Goal: Task Accomplishment & Management: Manage account settings

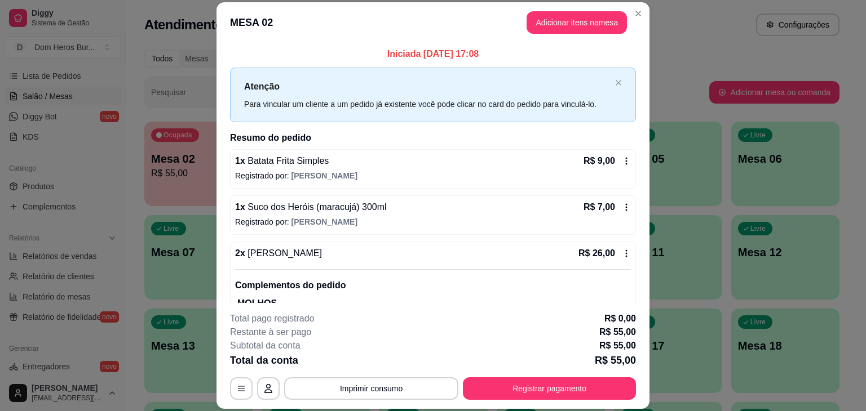
scroll to position [227, 0]
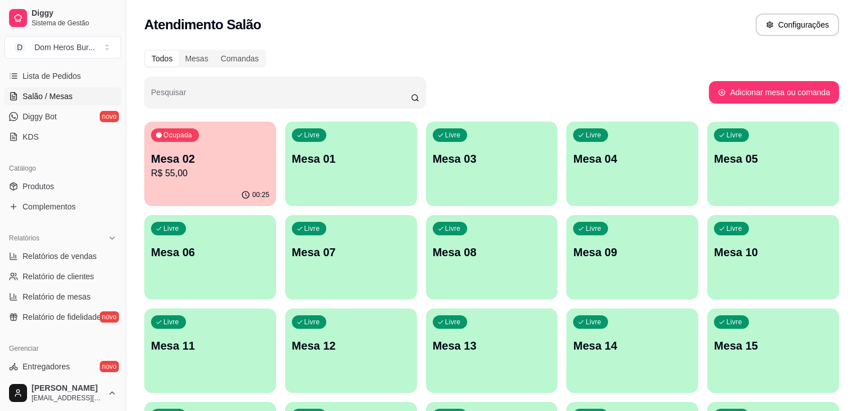
click at [205, 169] on p "R$ 55,00" at bounding box center [210, 174] width 118 height 14
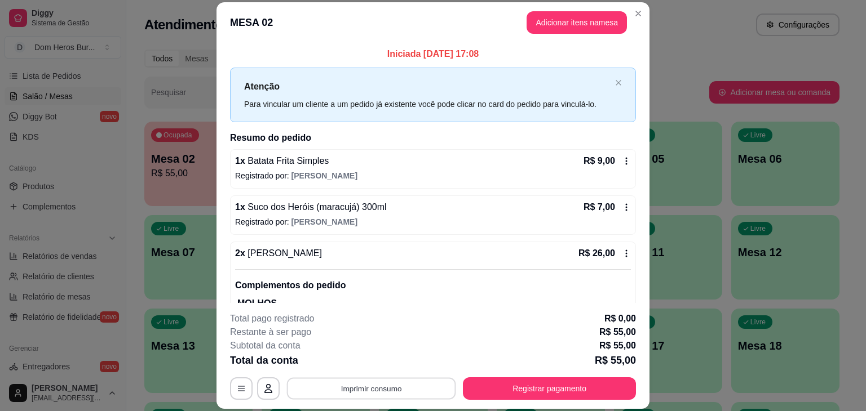
click at [374, 395] on button "Imprimir consumo" at bounding box center [371, 389] width 169 height 22
click at [351, 360] on button "IMPRESSORA" at bounding box center [370, 362] width 79 height 17
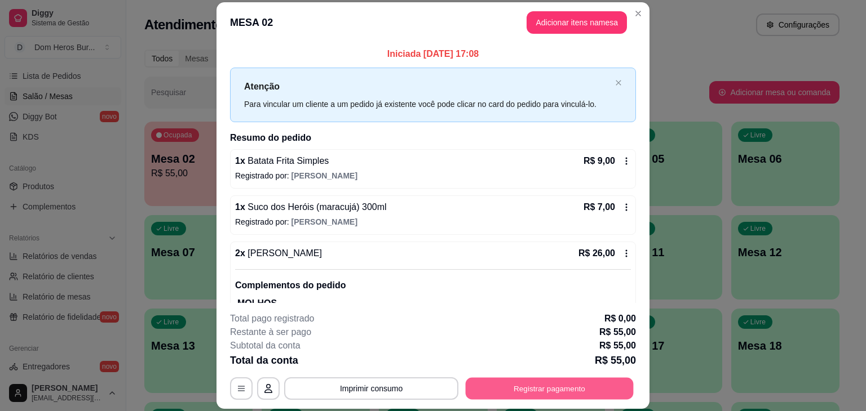
click at [501, 382] on button "Registrar pagamento" at bounding box center [550, 389] width 168 height 22
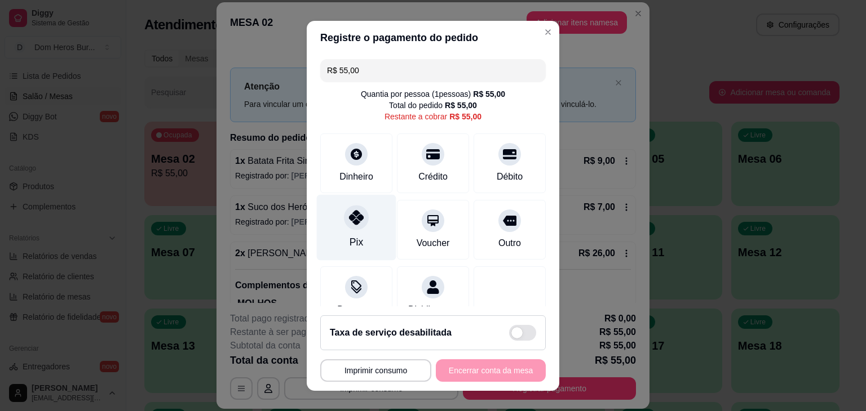
click at [359, 223] on div at bounding box center [356, 217] width 25 height 25
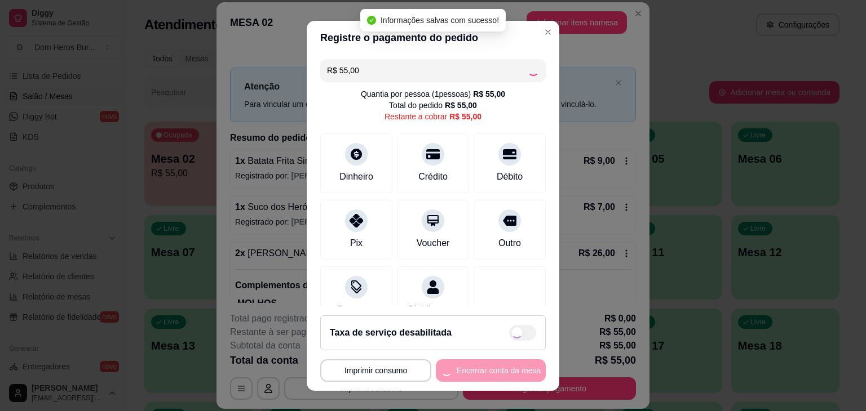
type input "R$ 0,00"
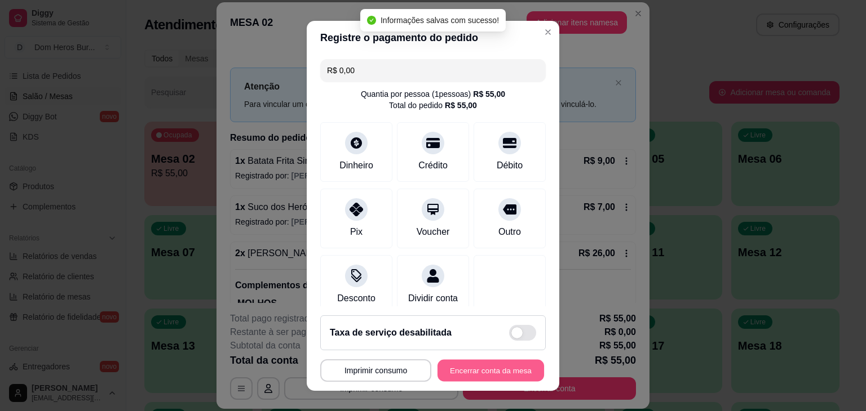
click at [444, 369] on button "Encerrar conta da mesa" at bounding box center [490, 371] width 107 height 22
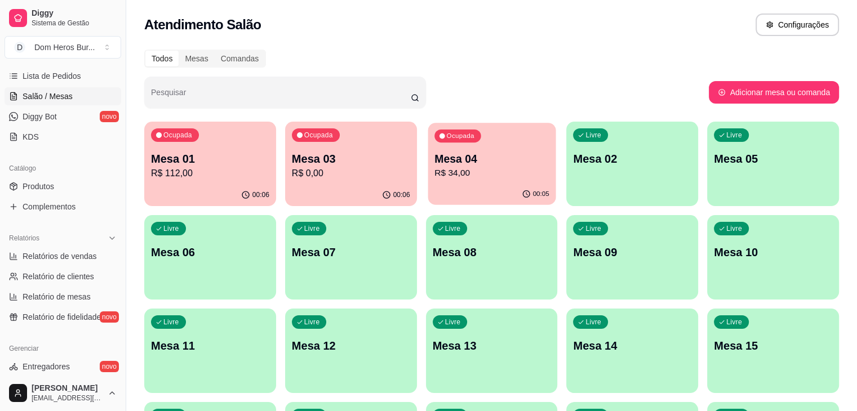
click at [428, 180] on div "Ocupada Mesa 04 R$ 34,00" at bounding box center [492, 153] width 128 height 61
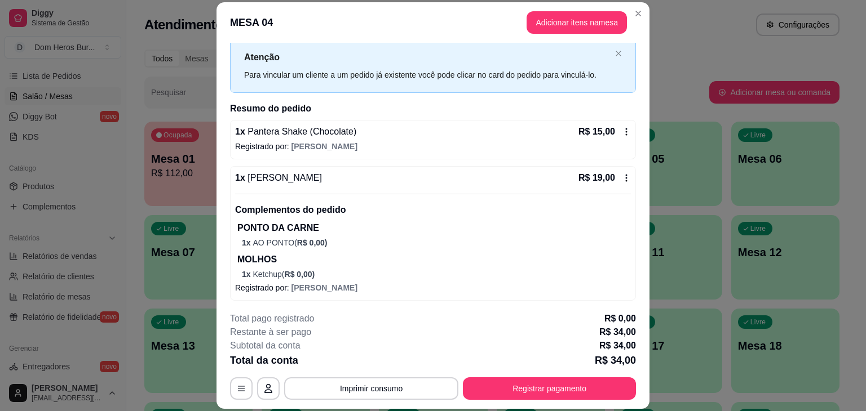
scroll to position [30, 0]
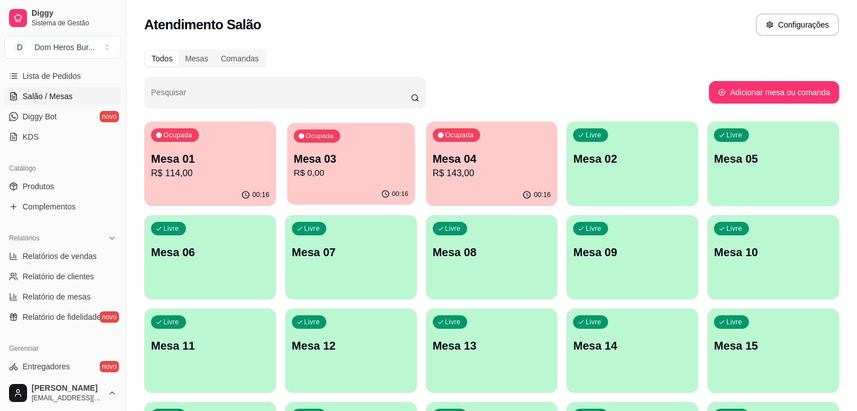
click at [300, 200] on div "00:16" at bounding box center [351, 194] width 128 height 21
drag, startPoint x: 372, startPoint y: 165, endPoint x: 405, endPoint y: 172, distance: 33.4
click at [405, 172] on div "Ocupada Mesa 01 R$ 114,00 00:16 Ocupada Mesa 03 R$ 0,00 00:17 Ocupada Mesa 04 R…" at bounding box center [491, 398] width 695 height 552
click at [433, 172] on p "R$ 143,00" at bounding box center [492, 174] width 118 height 14
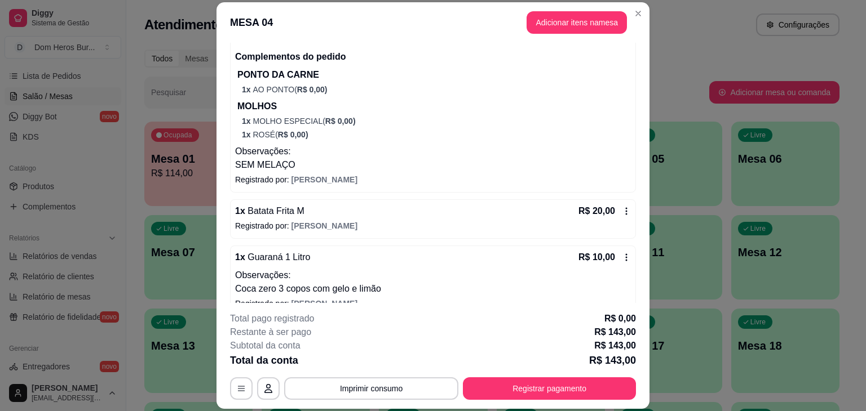
scroll to position [681, 0]
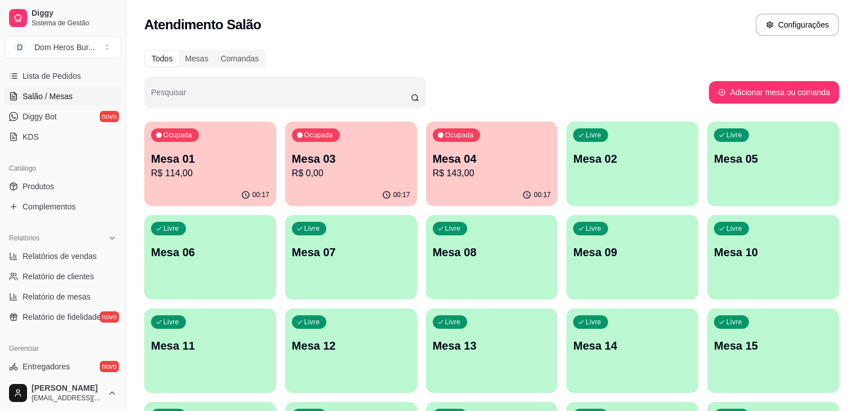
click at [525, 86] on div "Pesquisar" at bounding box center [426, 93] width 565 height 32
click at [484, 211] on div "Ocupada Mesa 01 R$ 133,00 00:21 Ocupada Mesa 03 R$ 109,00 00:20 Ocupada Mesa 04…" at bounding box center [491, 398] width 695 height 552
click at [533, 198] on p "00:00" at bounding box center [541, 194] width 16 height 9
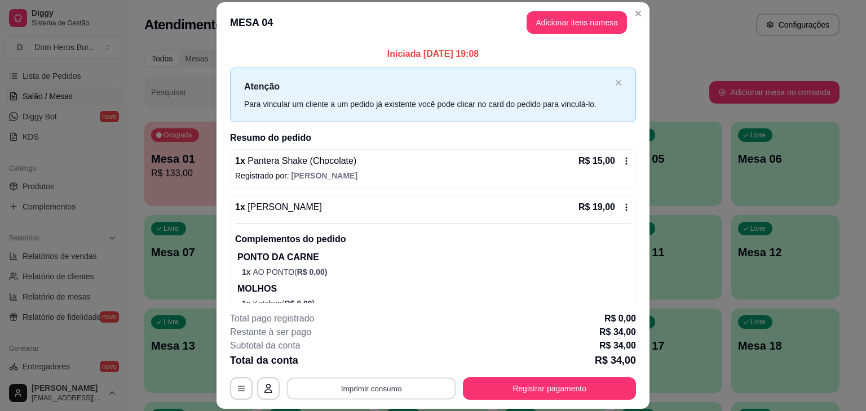
click at [394, 395] on button "Imprimir consumo" at bounding box center [371, 389] width 169 height 22
click at [376, 368] on button "IMPRESSORA" at bounding box center [370, 362] width 79 height 17
click at [530, 391] on button "Registrar pagamento" at bounding box center [549, 389] width 173 height 23
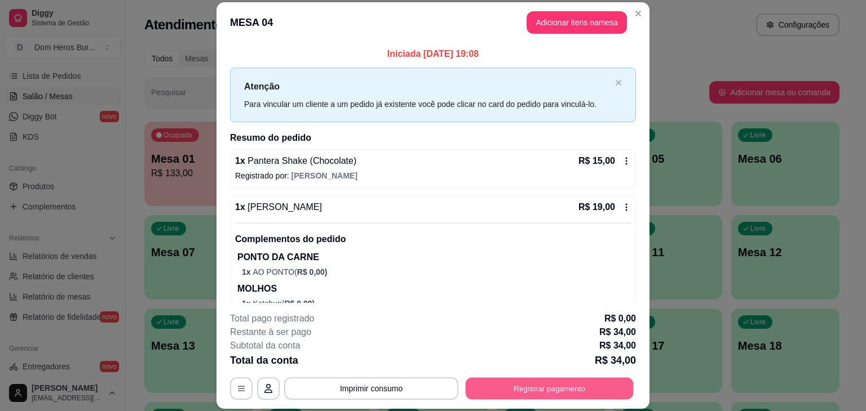
click at [528, 381] on button "Registrar pagamento" at bounding box center [550, 389] width 168 height 22
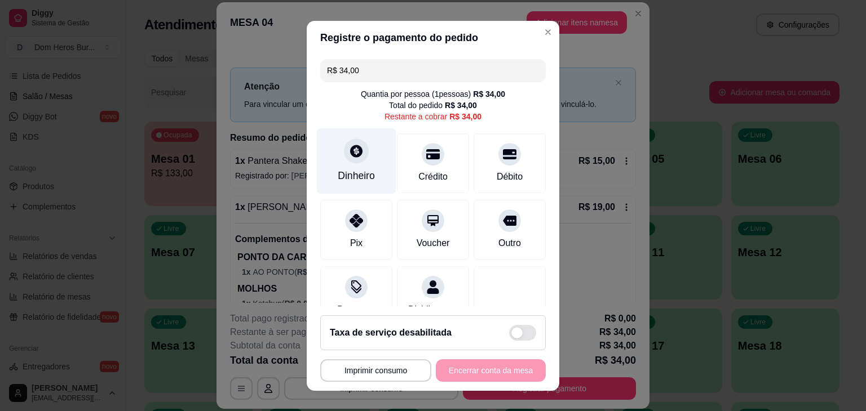
click at [344, 185] on div "Dinheiro" at bounding box center [356, 161] width 79 height 66
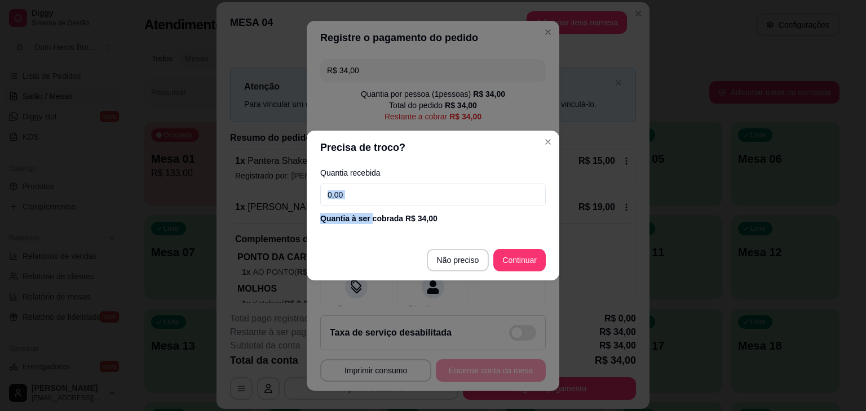
drag, startPoint x: 370, startPoint y: 210, endPoint x: 369, endPoint y: 186, distance: 24.3
click at [369, 186] on div "Quantia recebida 0,00 Quantia à ser cobrada R$ 34,00" at bounding box center [433, 197] width 252 height 64
click at [369, 186] on input "0,00" at bounding box center [432, 195] width 225 height 23
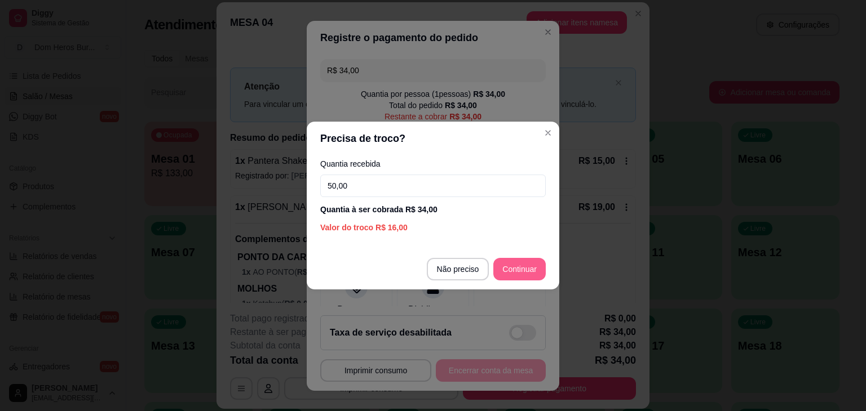
type input "50,00"
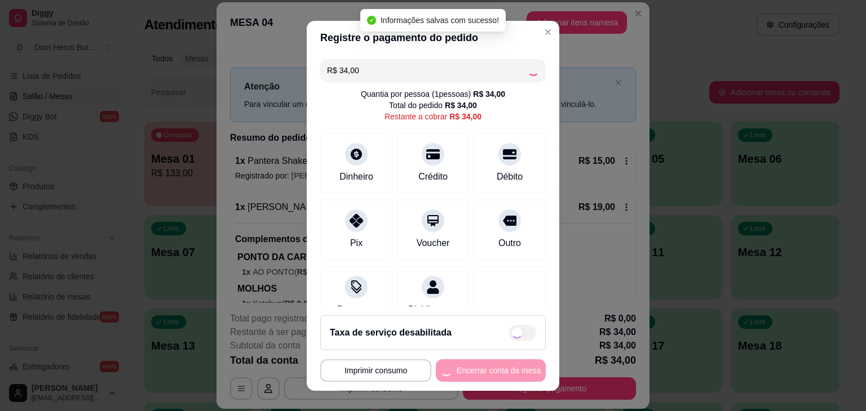
type input "R$ 0,00"
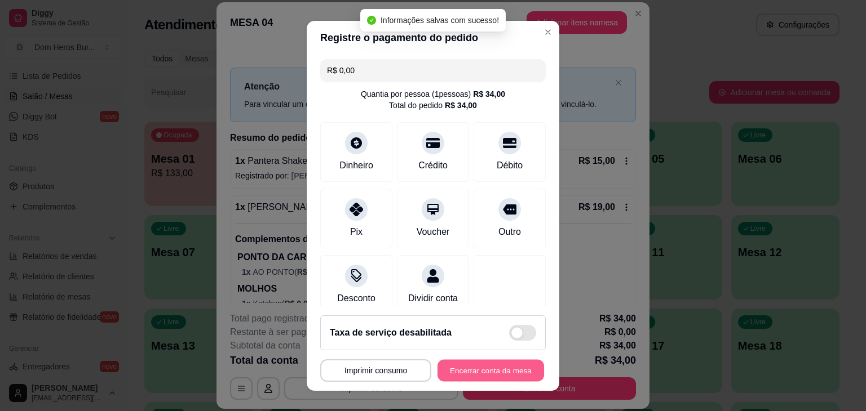
click at [505, 379] on button "Encerrar conta da mesa" at bounding box center [490, 371] width 107 height 22
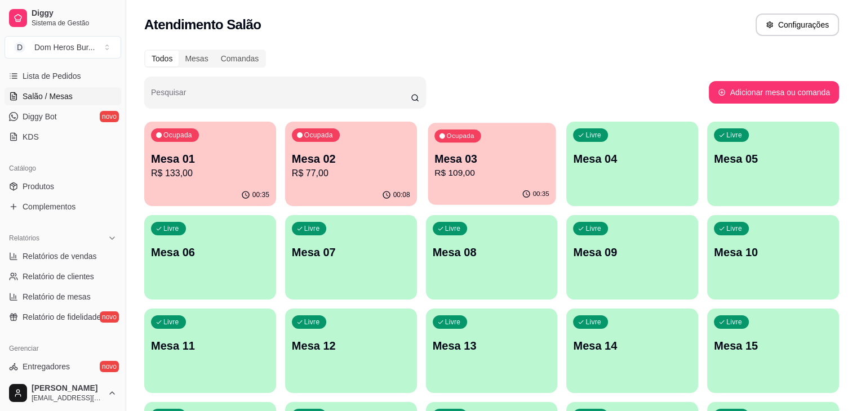
click at [435, 156] on p "Mesa 03" at bounding box center [492, 159] width 115 height 15
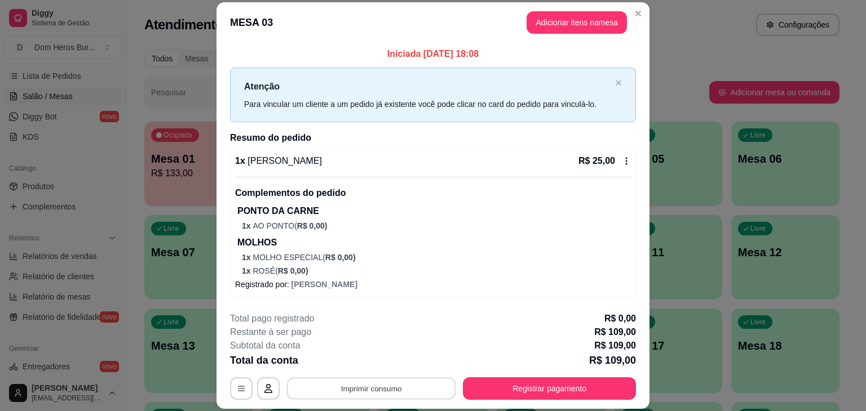
click at [422, 383] on button "Imprimir consumo" at bounding box center [371, 389] width 169 height 22
click at [365, 365] on button "IMPRESSORA" at bounding box center [370, 362] width 79 height 17
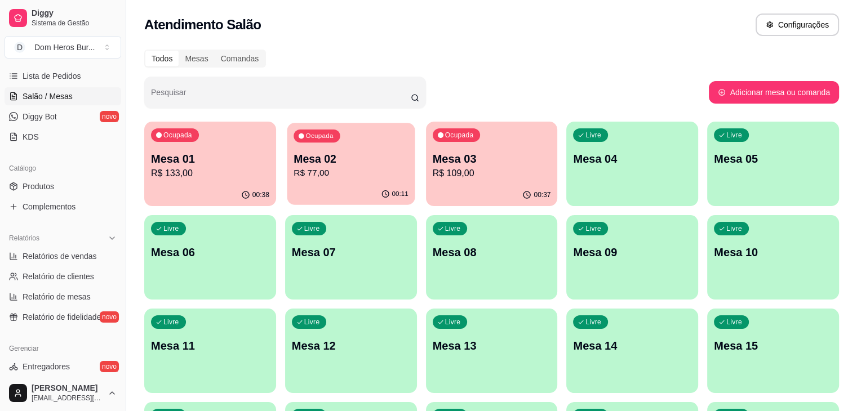
click at [330, 156] on p "Mesa 02" at bounding box center [351, 159] width 115 height 15
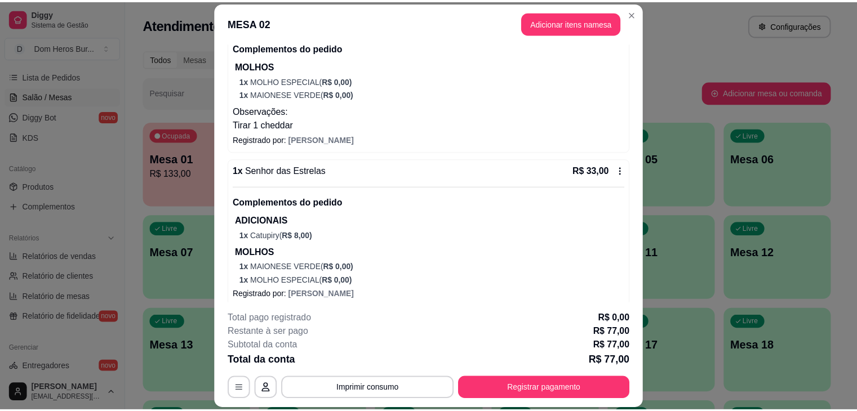
scroll to position [322, 0]
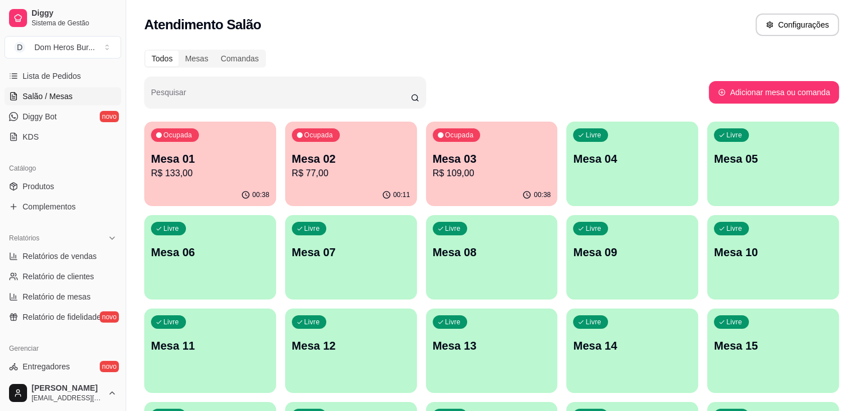
click at [354, 9] on div "Atendimento Salão Configurações" at bounding box center [491, 21] width 731 height 43
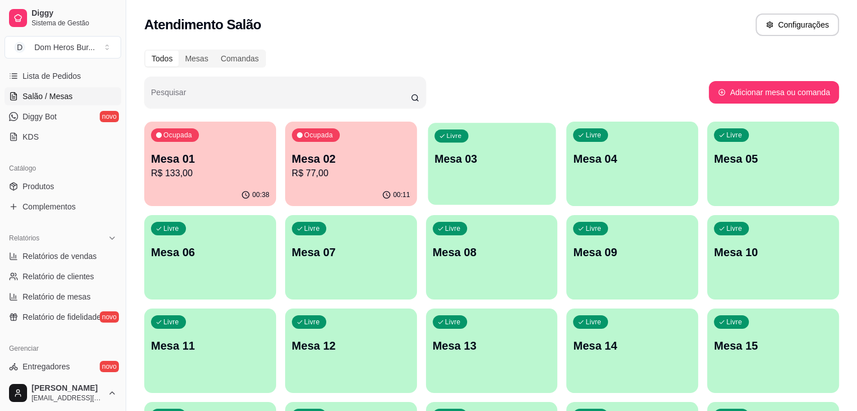
click at [432, 181] on div "Livre Mesa 03" at bounding box center [492, 157] width 128 height 69
click at [43, 263] on link "Relatórios de vendas" at bounding box center [63, 256] width 117 height 18
select select "ALL"
select select "0"
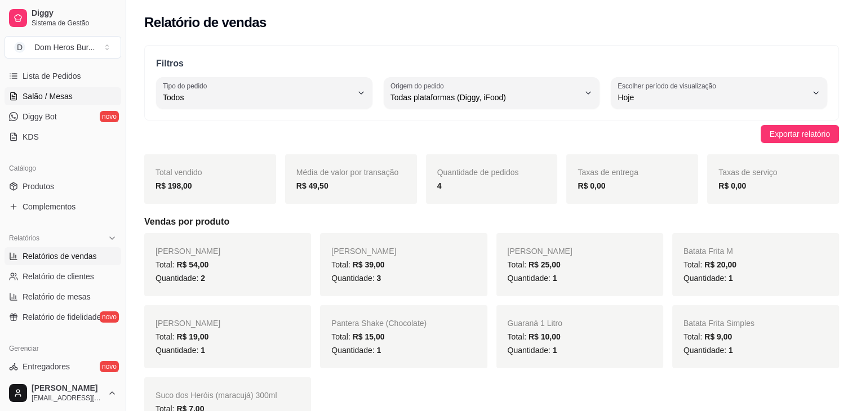
click at [59, 91] on span "Salão / Mesas" at bounding box center [48, 96] width 50 height 11
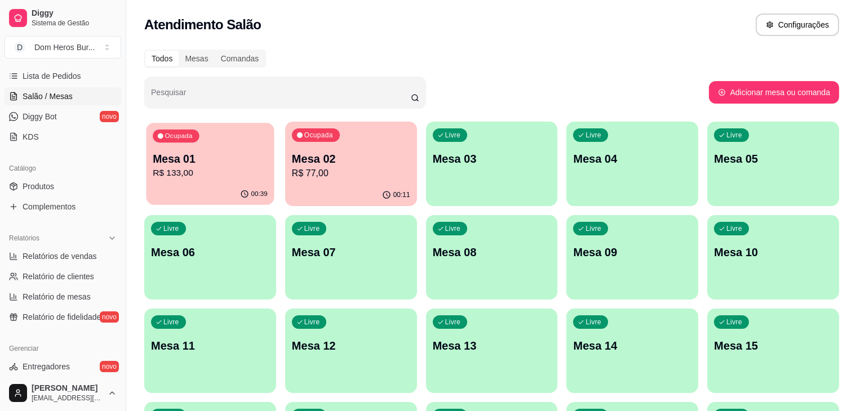
click at [227, 163] on p "Mesa 01" at bounding box center [210, 159] width 115 height 15
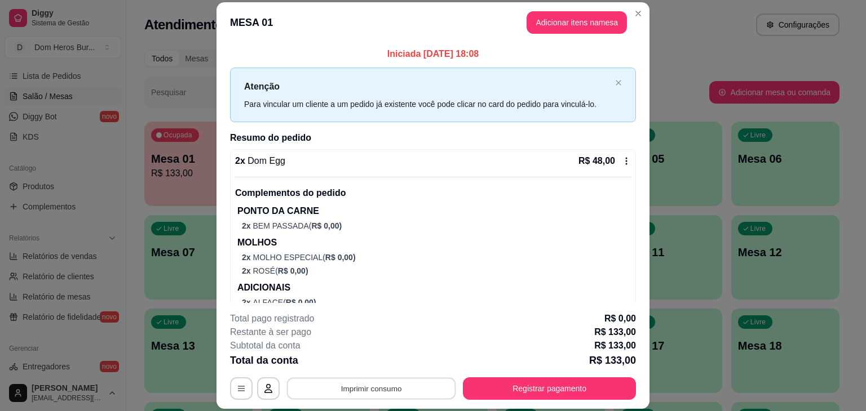
click at [406, 392] on button "Imprimir consumo" at bounding box center [371, 389] width 169 height 22
click at [369, 363] on button "IMPRESSORA" at bounding box center [370, 362] width 79 height 17
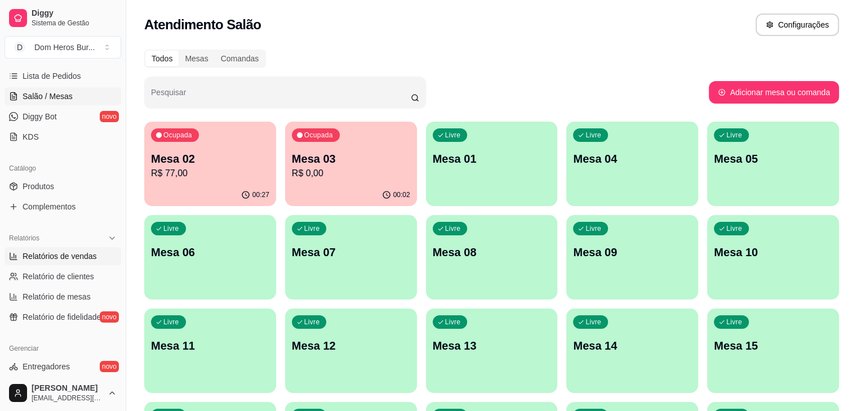
click at [35, 256] on span "Relatórios de vendas" at bounding box center [60, 256] width 74 height 11
select select "ALL"
select select "0"
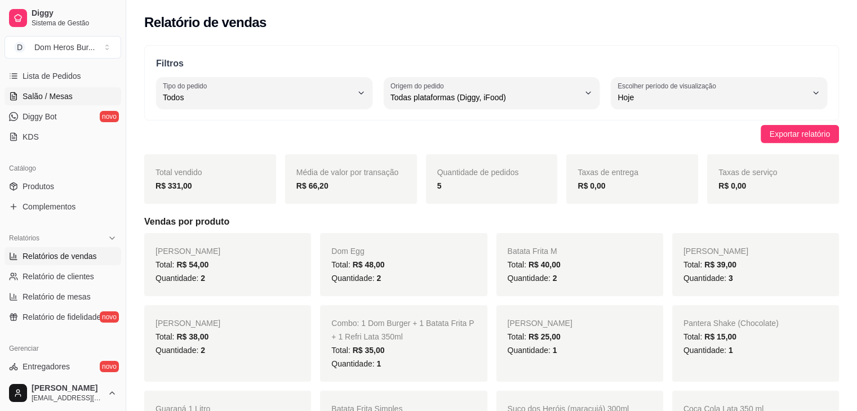
click at [54, 100] on span "Salão / Mesas" at bounding box center [48, 96] width 50 height 11
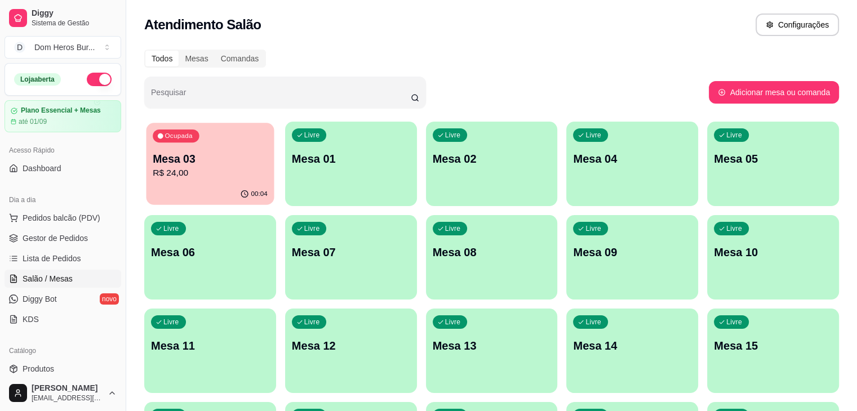
click at [176, 184] on div "00:04" at bounding box center [211, 194] width 128 height 21
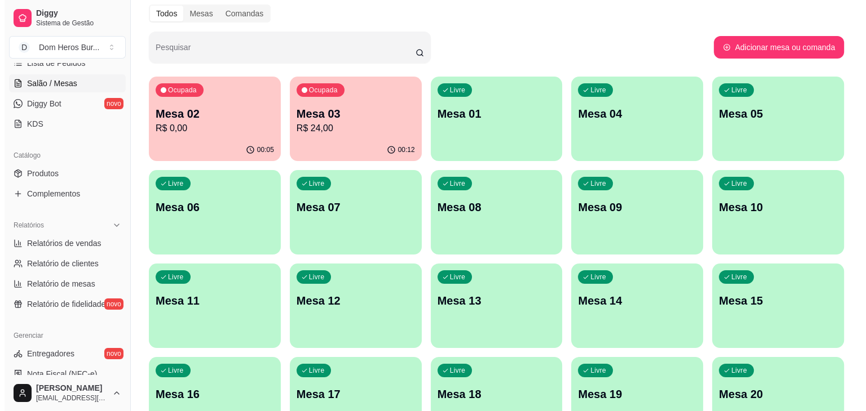
scroll to position [196, 0]
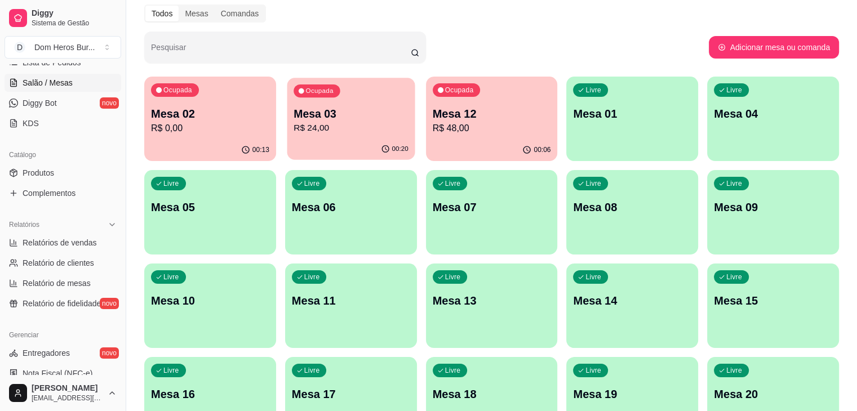
click at [342, 134] on p "R$ 24,00" at bounding box center [351, 128] width 115 height 13
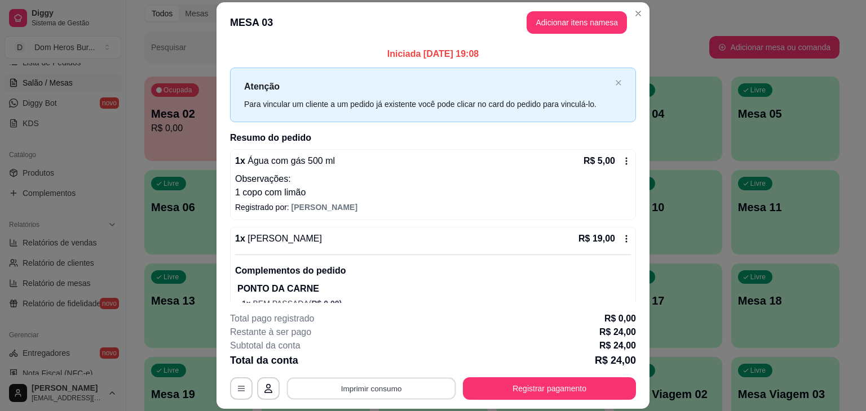
click at [387, 387] on button "Imprimir consumo" at bounding box center [371, 389] width 169 height 22
click at [388, 369] on button "IMPRESSORA" at bounding box center [370, 362] width 79 height 17
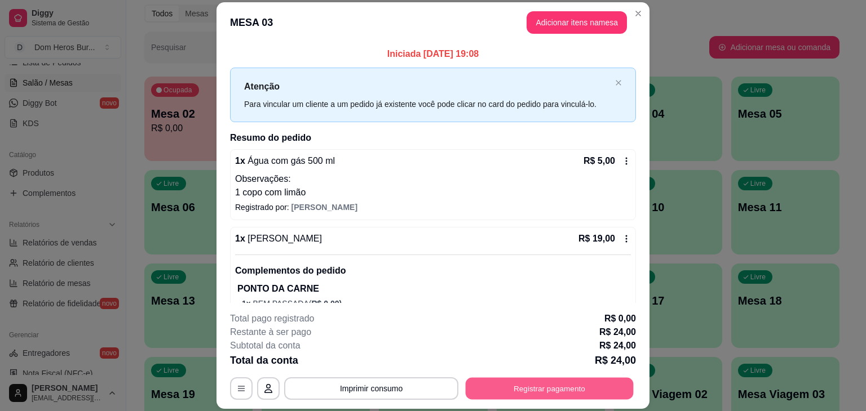
click at [529, 389] on button "Registrar pagamento" at bounding box center [550, 389] width 168 height 22
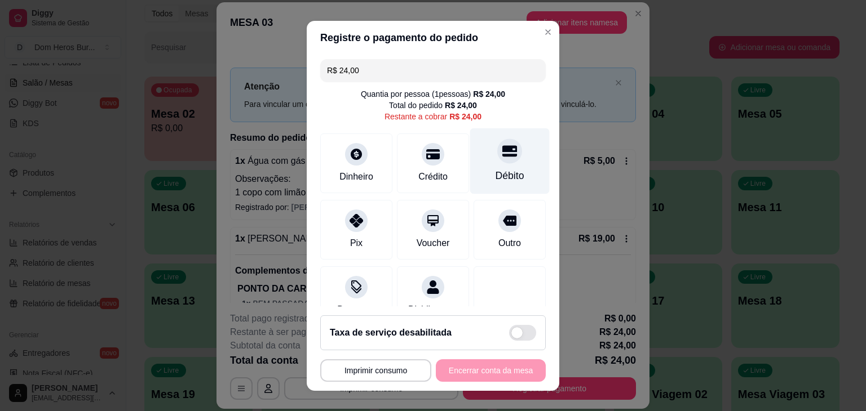
click at [507, 156] on div "Débito" at bounding box center [509, 161] width 79 height 66
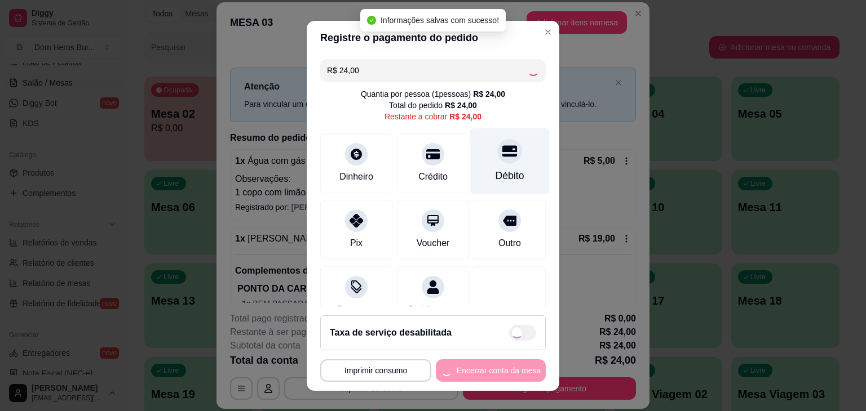
type input "R$ 0,00"
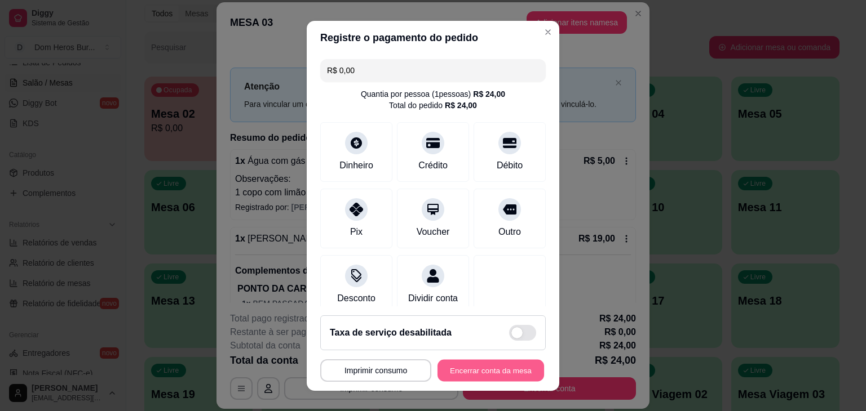
click at [506, 368] on button "Encerrar conta da mesa" at bounding box center [490, 371] width 107 height 22
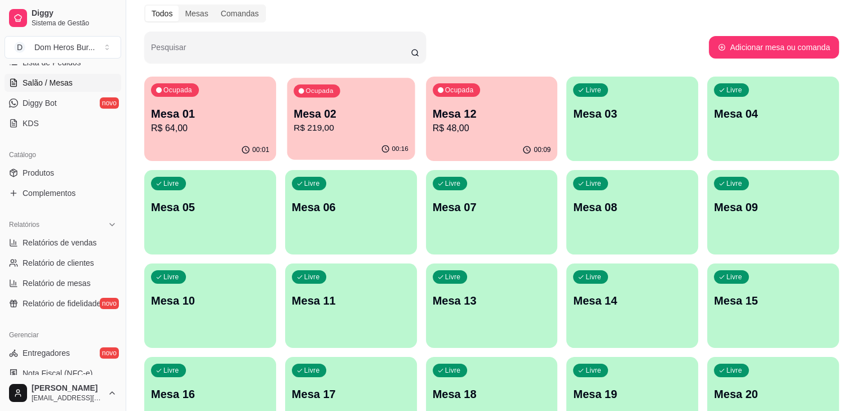
click at [287, 138] on div "Ocupada Mesa 02 R$ 219,00" at bounding box center [351, 108] width 128 height 61
click at [316, 104] on div "Ocupada Mesa 02 R$ 219,00" at bounding box center [351, 108] width 128 height 61
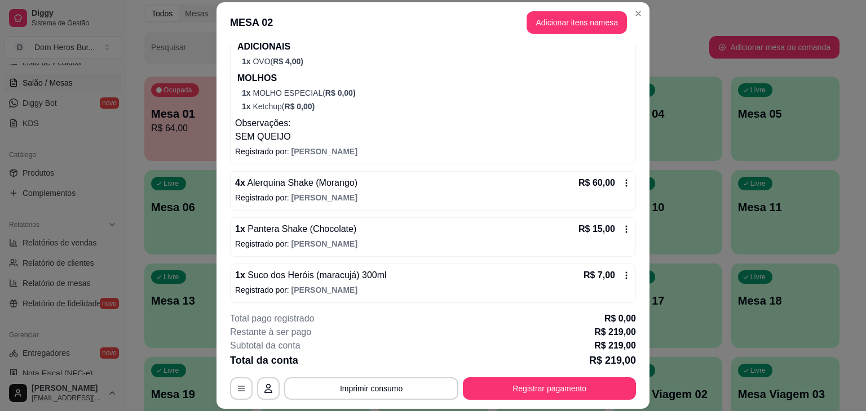
scroll to position [540, 0]
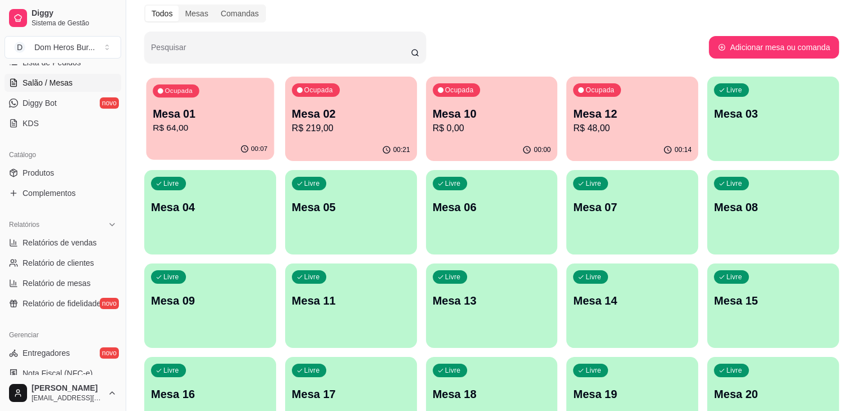
click at [222, 110] on p "Mesa 01" at bounding box center [210, 114] width 115 height 15
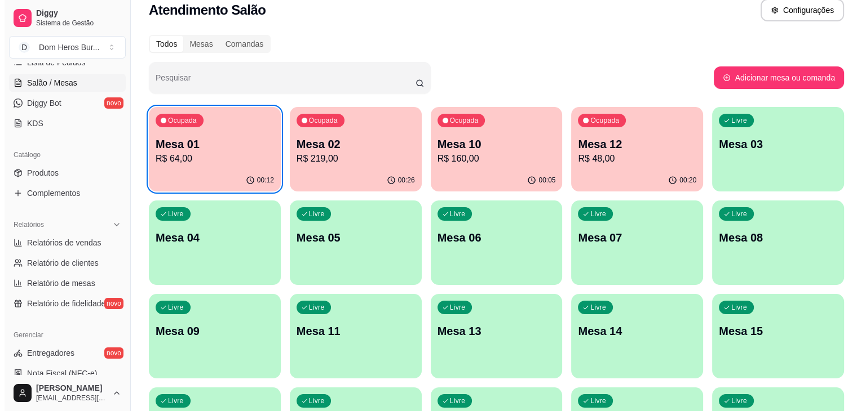
scroll to position [0, 0]
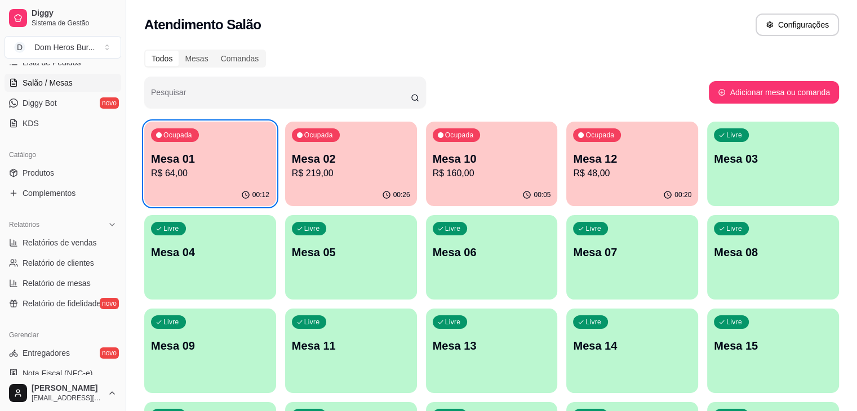
click at [292, 170] on p "R$ 219,00" at bounding box center [351, 174] width 118 height 14
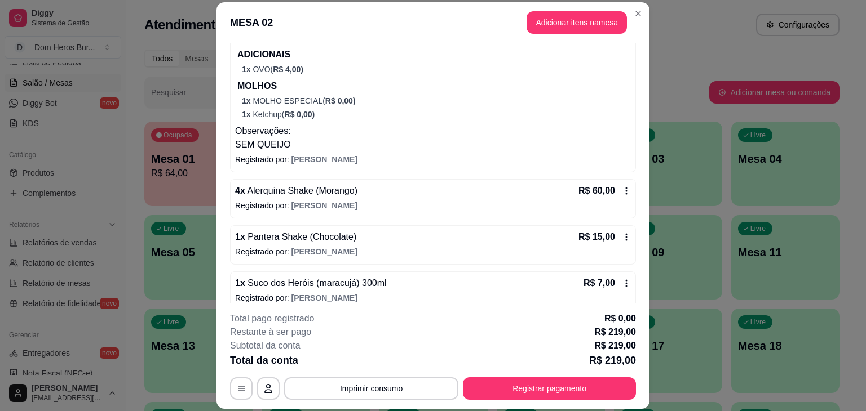
scroll to position [540, 0]
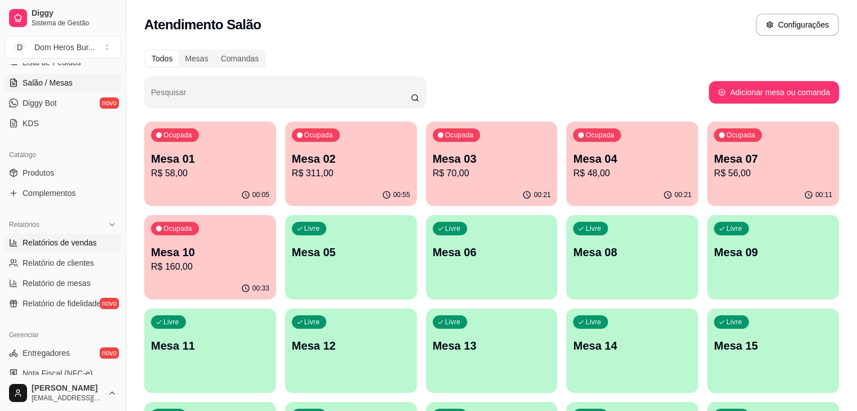
click at [101, 242] on link "Relatórios de vendas" at bounding box center [63, 243] width 117 height 18
select select "ALL"
select select "0"
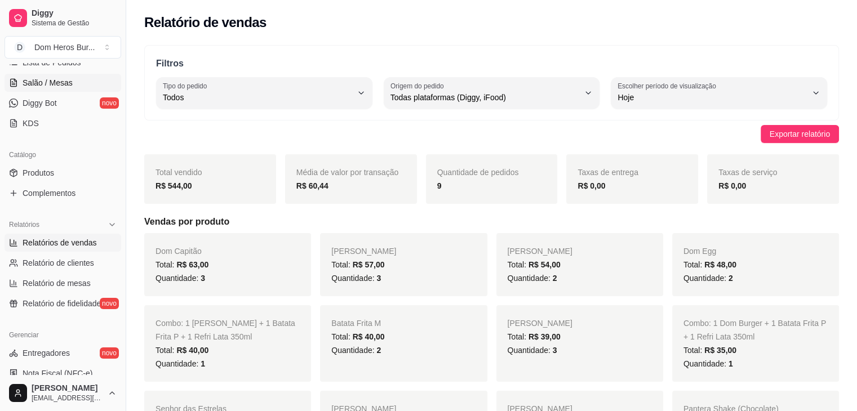
click at [71, 85] on link "Salão / Mesas" at bounding box center [63, 83] width 117 height 18
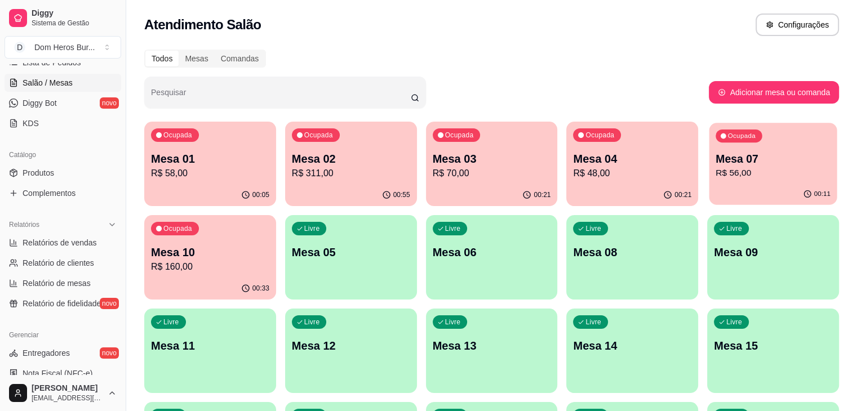
click at [716, 176] on p "R$ 56,00" at bounding box center [773, 173] width 115 height 13
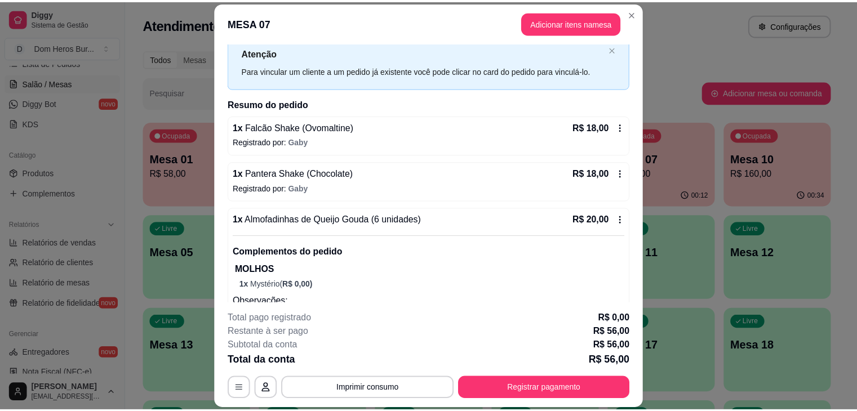
scroll to position [77, 0]
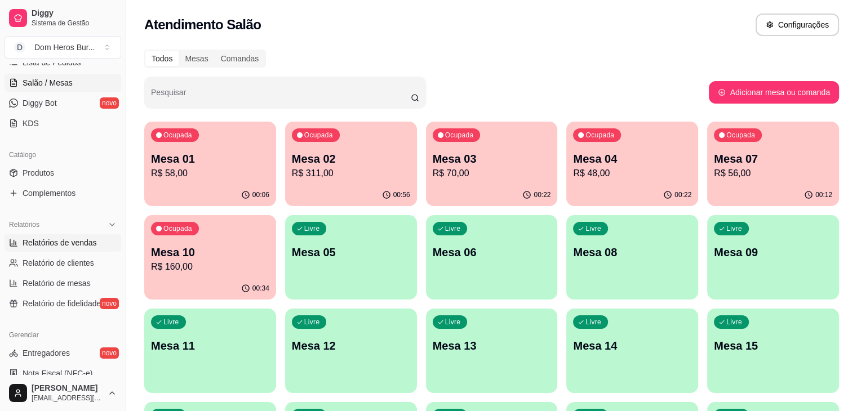
click at [103, 241] on link "Relatórios de vendas" at bounding box center [63, 243] width 117 height 18
select select "ALL"
select select "0"
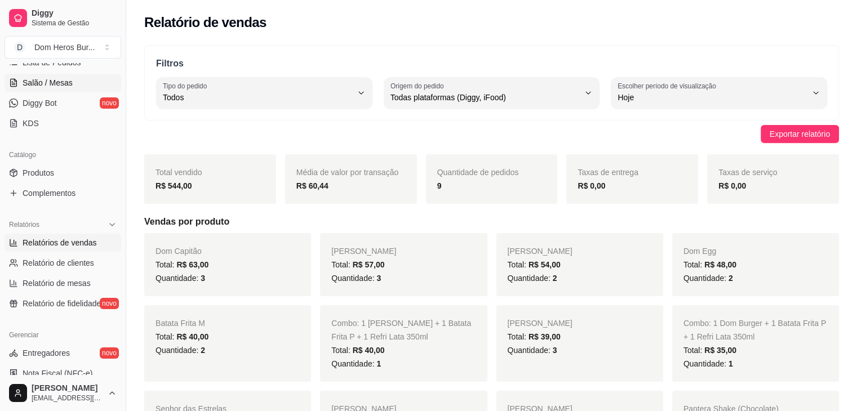
click at [70, 79] on span "Salão / Mesas" at bounding box center [48, 82] width 50 height 11
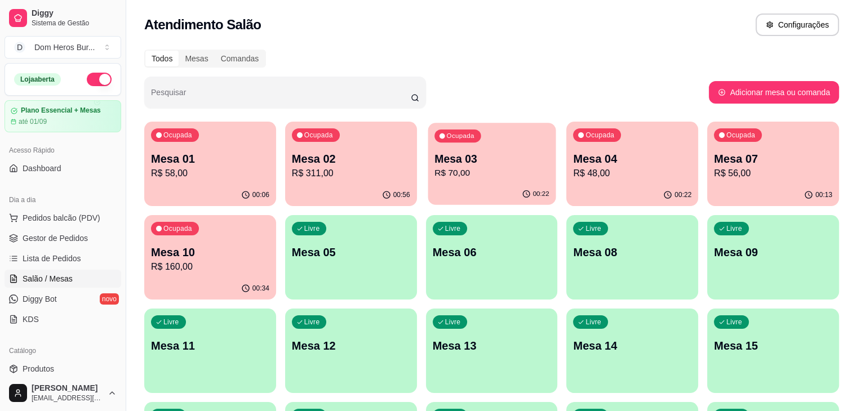
click at [435, 167] on p "R$ 70,00" at bounding box center [492, 173] width 115 height 13
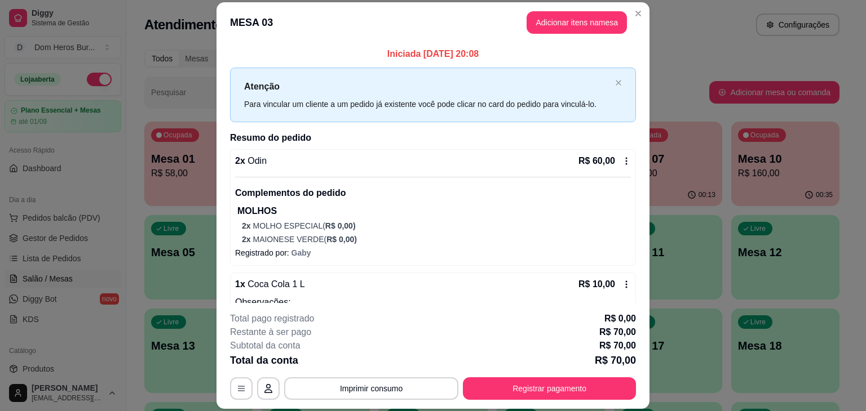
scroll to position [44, 0]
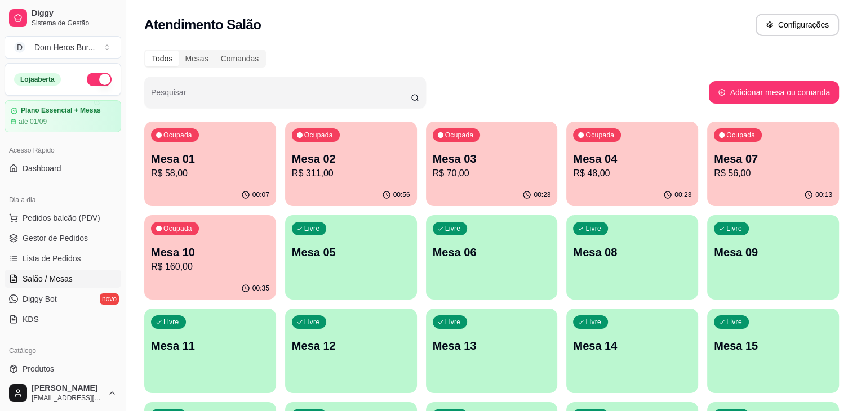
click at [59, 249] on ul "Pedidos balcão (PDV) Gestor de Pedidos Lista de Pedidos Salão / Mesas Diggy Bot…" at bounding box center [63, 268] width 117 height 119
click at [45, 231] on link "Gestor de Pedidos" at bounding box center [63, 238] width 117 height 18
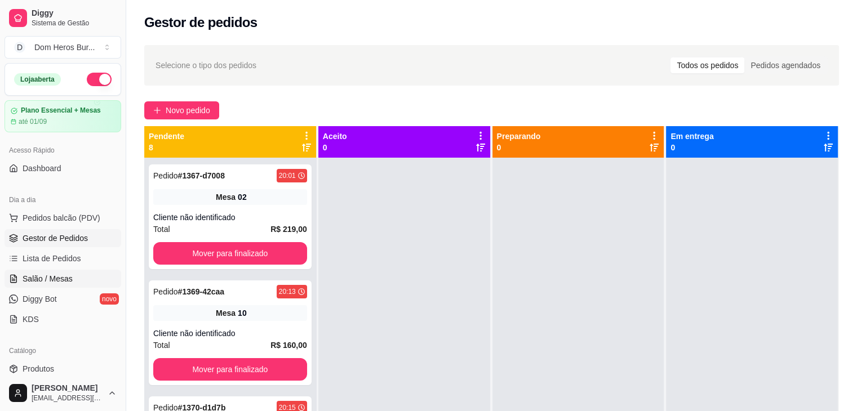
click at [26, 271] on link "Salão / Mesas" at bounding box center [63, 279] width 117 height 18
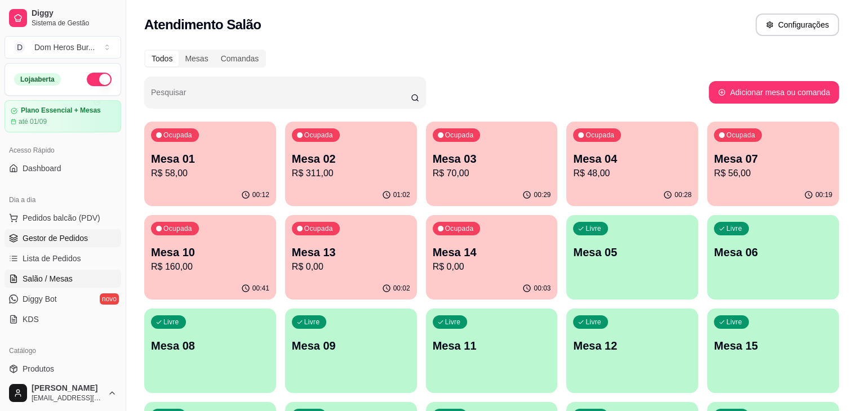
click at [57, 231] on link "Gestor de Pedidos" at bounding box center [63, 238] width 117 height 18
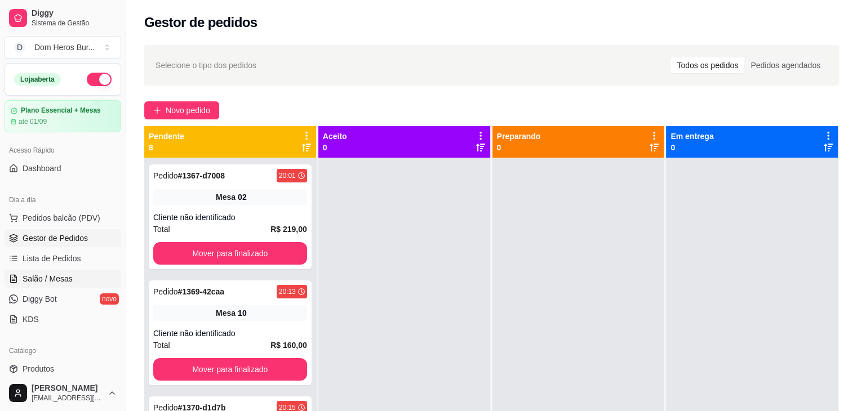
click at [63, 279] on span "Salão / Mesas" at bounding box center [48, 278] width 50 height 11
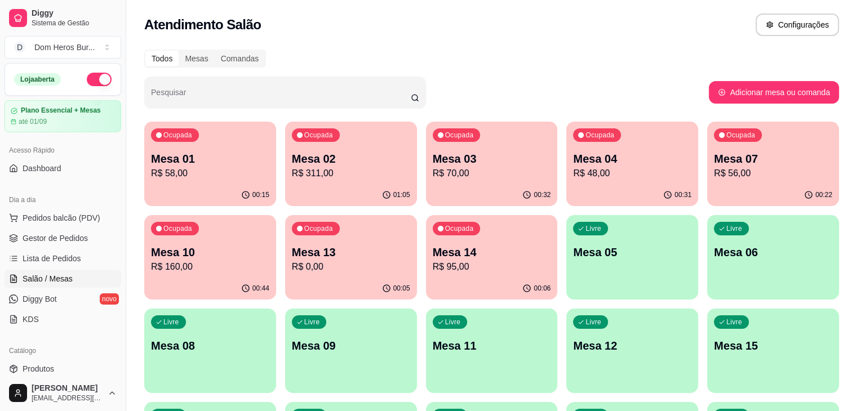
click at [433, 266] on p "R$ 95,00" at bounding box center [492, 267] width 118 height 14
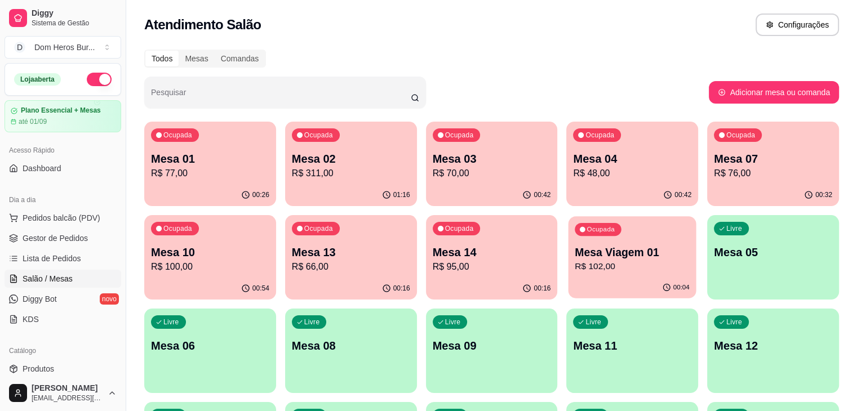
click at [575, 272] on p "R$ 102,00" at bounding box center [632, 266] width 115 height 13
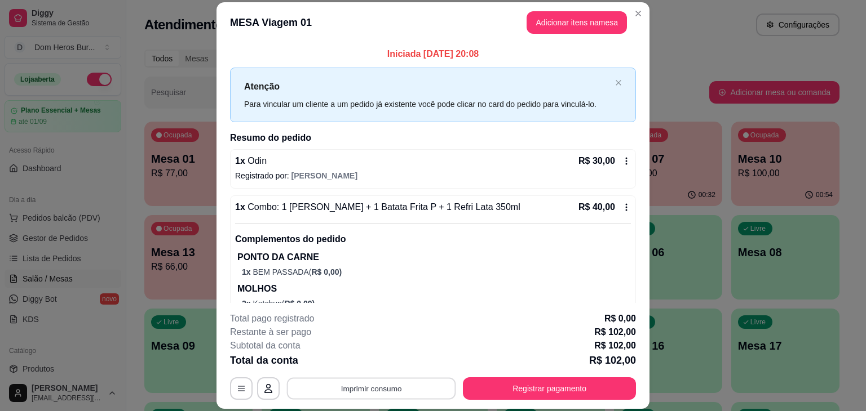
click at [409, 396] on button "Imprimir consumo" at bounding box center [371, 389] width 169 height 22
click at [384, 358] on button "IMPRESSORA" at bounding box center [371, 363] width 82 height 18
click at [384, 358] on div "Escolha a impressora IMPRESSORA" at bounding box center [370, 355] width 93 height 38
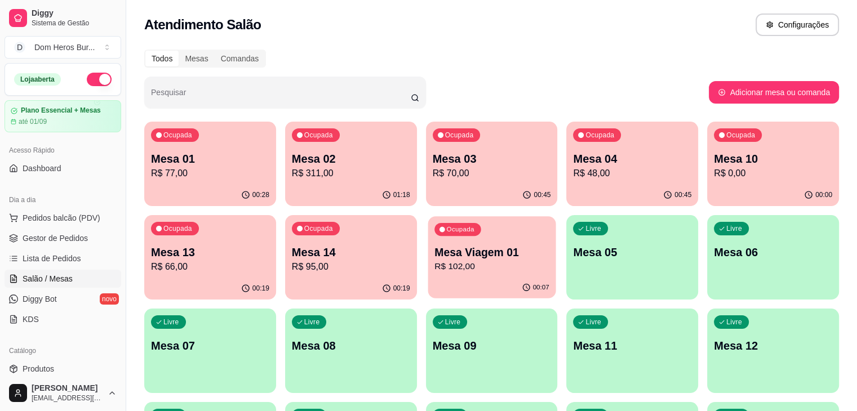
click at [435, 251] on p "Mesa Viagem 01" at bounding box center [492, 252] width 115 height 15
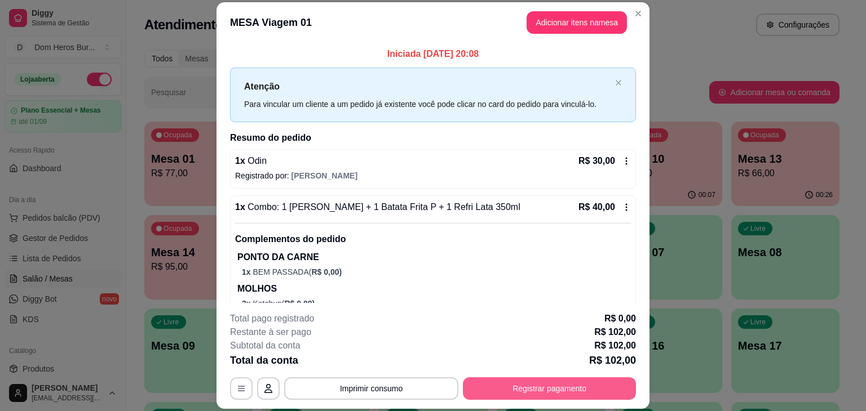
click at [566, 391] on button "Registrar pagamento" at bounding box center [549, 389] width 173 height 23
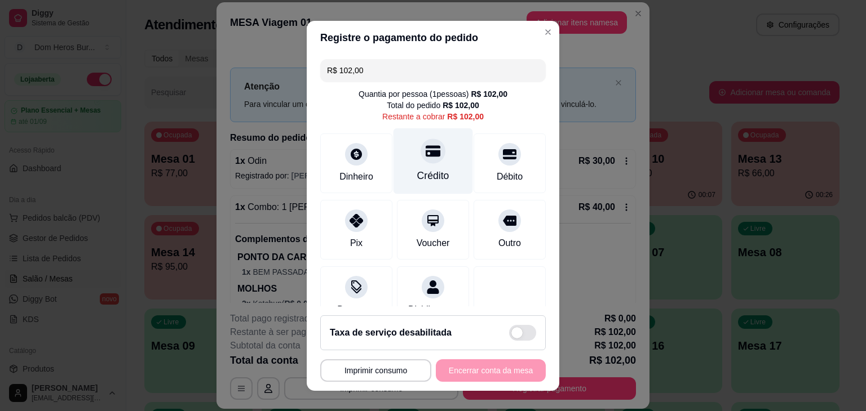
click at [406, 162] on div "Crédito" at bounding box center [432, 161] width 79 height 66
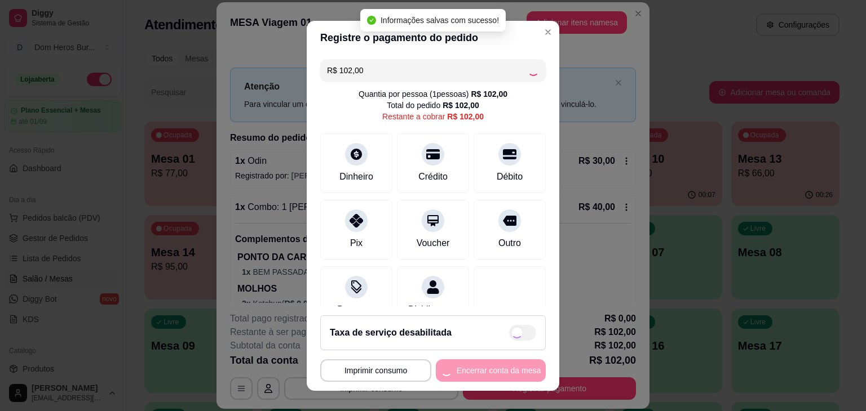
type input "R$ 0,00"
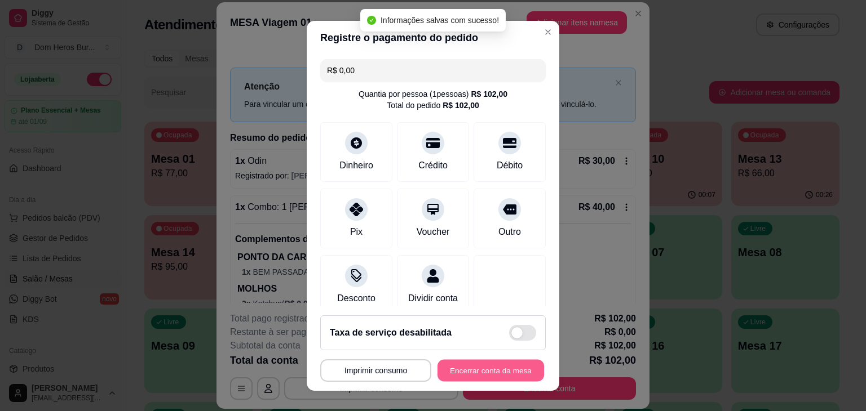
click at [471, 375] on button "Encerrar conta da mesa" at bounding box center [490, 371] width 107 height 22
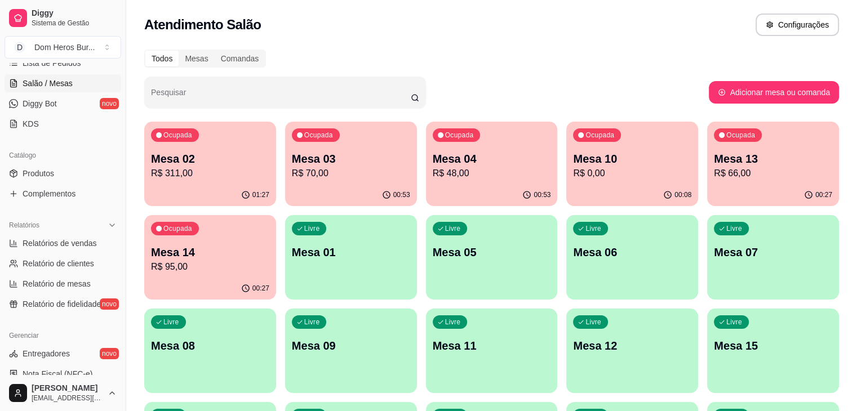
scroll to position [201, 0]
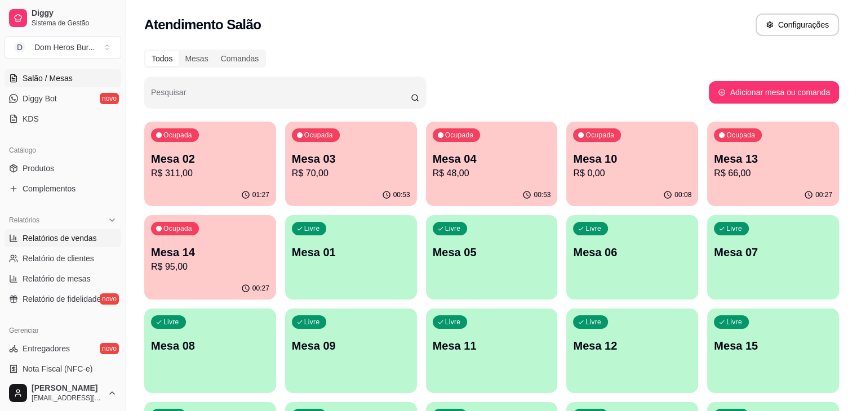
click at [93, 245] on link "Relatórios de vendas" at bounding box center [63, 238] width 117 height 18
select select "ALL"
select select "0"
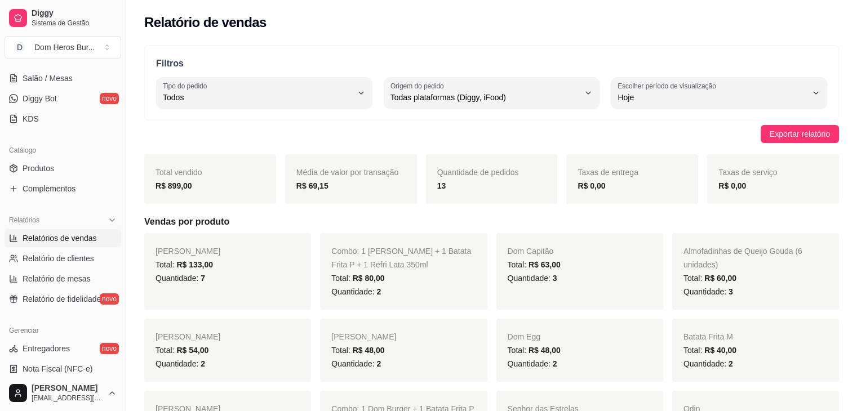
click at [0, 67] on div "Dia a dia Pedidos balcão (PDV) Gestor de Pedidos Lista de Pedidos Salão / Mesas…" at bounding box center [63, 59] width 126 height 147
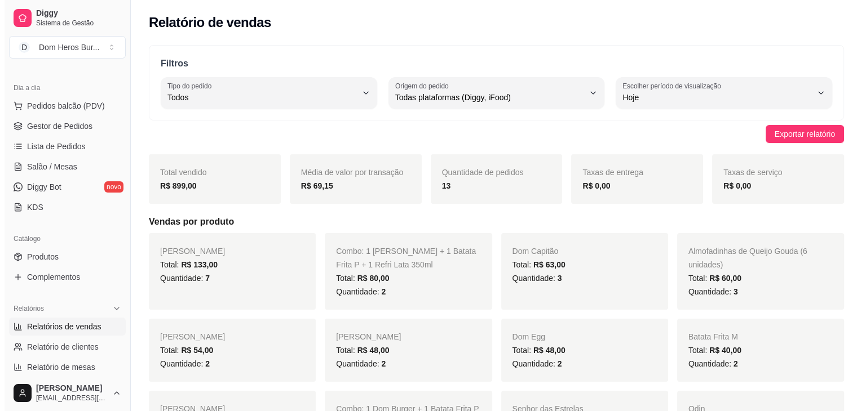
scroll to position [110, 0]
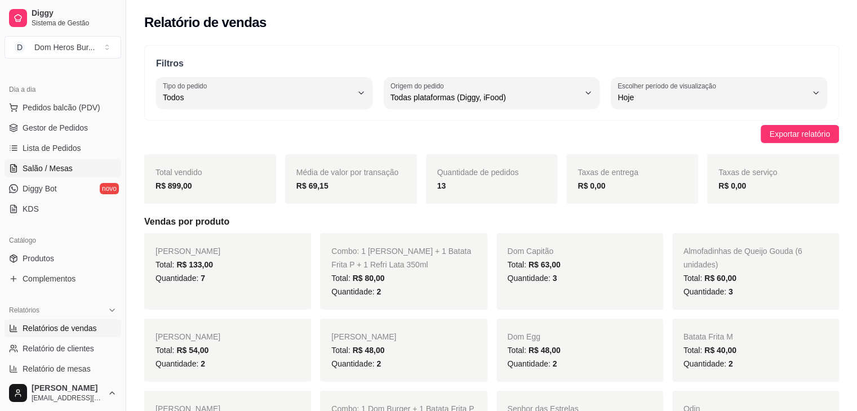
click at [37, 167] on span "Salão / Mesas" at bounding box center [48, 168] width 50 height 11
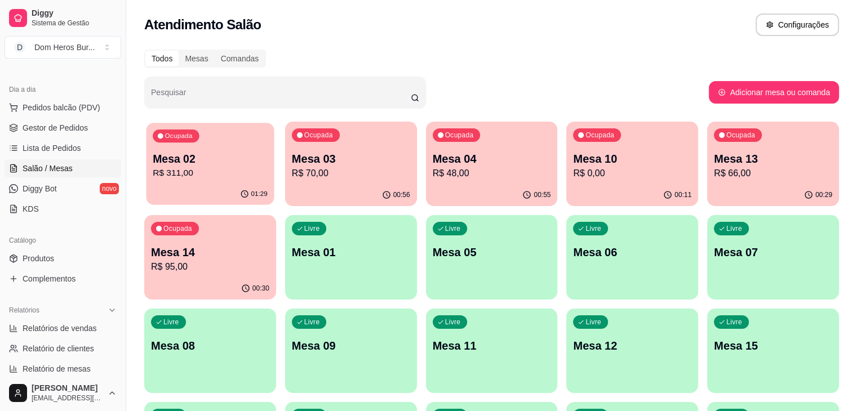
click at [227, 158] on p "Mesa 02" at bounding box center [210, 159] width 115 height 15
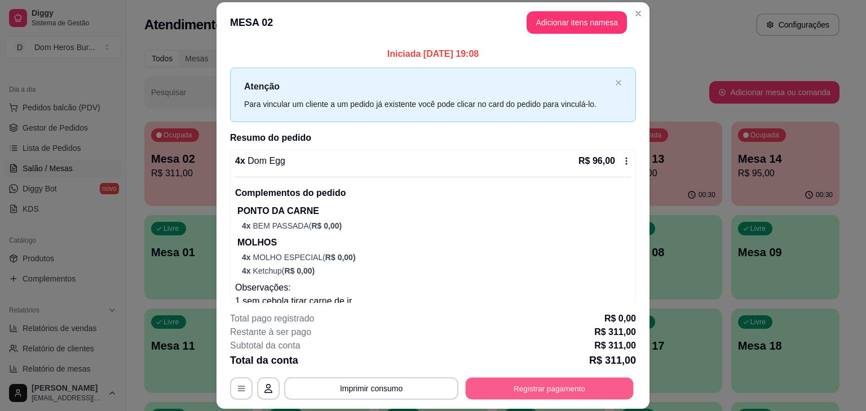
click at [531, 388] on button "Registrar pagamento" at bounding box center [550, 389] width 168 height 22
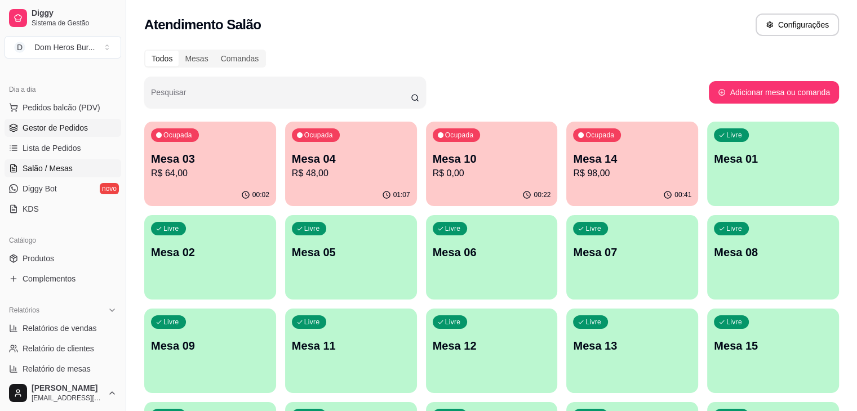
click at [76, 121] on link "Gestor de Pedidos" at bounding box center [63, 128] width 117 height 18
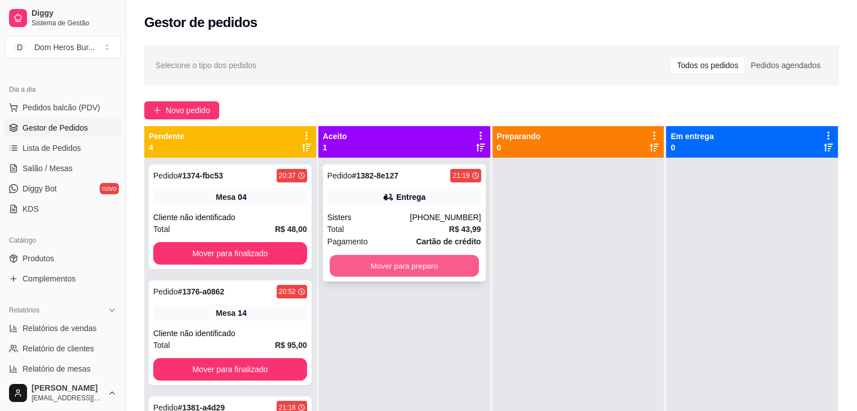
click at [426, 264] on button "Mover para preparo" at bounding box center [404, 266] width 149 height 22
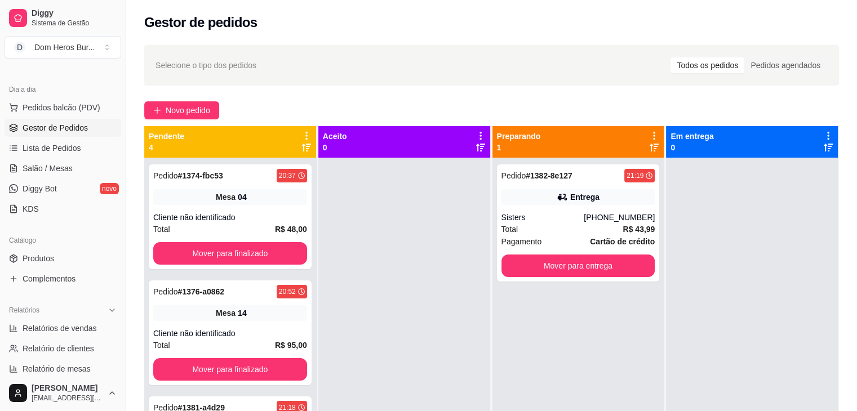
click at [555, 218] on div "Sisters" at bounding box center [543, 217] width 83 height 11
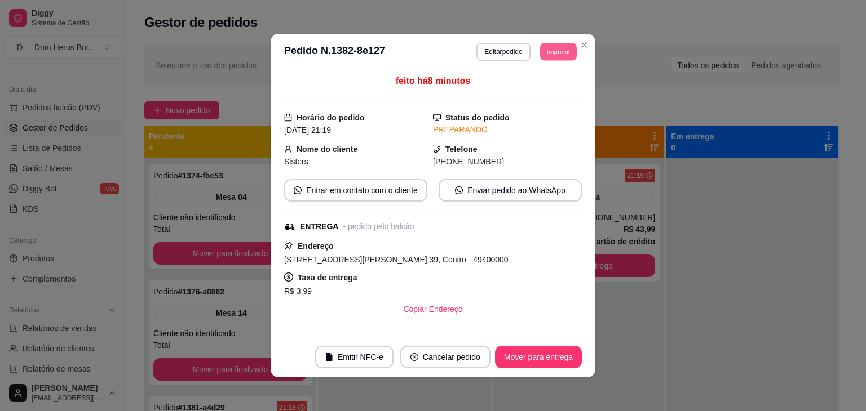
click at [562, 52] on button "Imprimir" at bounding box center [558, 51] width 37 height 17
click at [523, 93] on button "IMPRESSORA" at bounding box center [532, 90] width 79 height 17
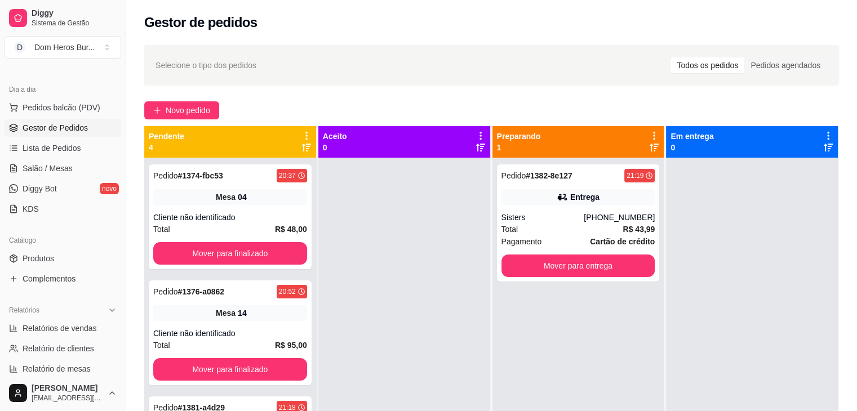
click at [45, 165] on span "Salão / Mesas" at bounding box center [48, 168] width 50 height 11
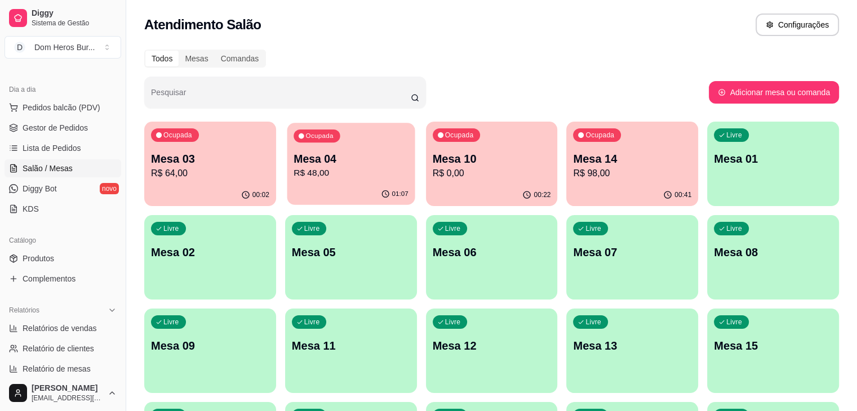
click at [351, 170] on p "R$ 48,00" at bounding box center [351, 173] width 115 height 13
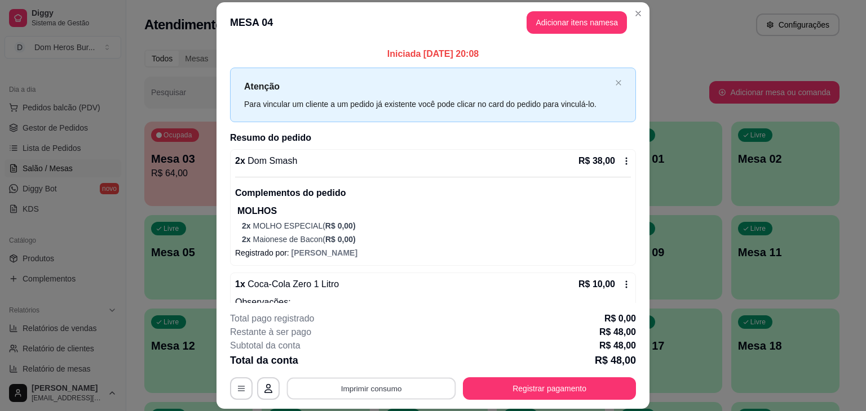
click at [419, 379] on button "Imprimir consumo" at bounding box center [371, 389] width 169 height 22
click at [403, 361] on div "Escolha a impressora IMPRESSORA" at bounding box center [370, 355] width 93 height 38
drag, startPoint x: 531, startPoint y: 377, endPoint x: 536, endPoint y: 385, distance: 9.1
click at [536, 385] on div "**********" at bounding box center [433, 356] width 406 height 88
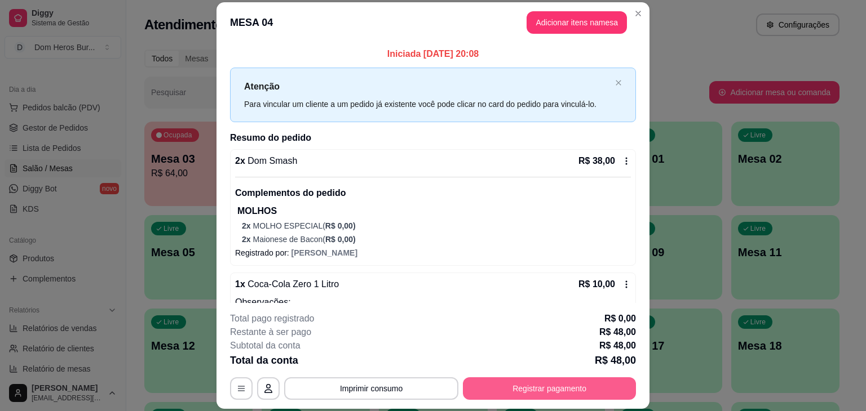
click at [536, 385] on button "Registrar pagamento" at bounding box center [549, 389] width 173 height 23
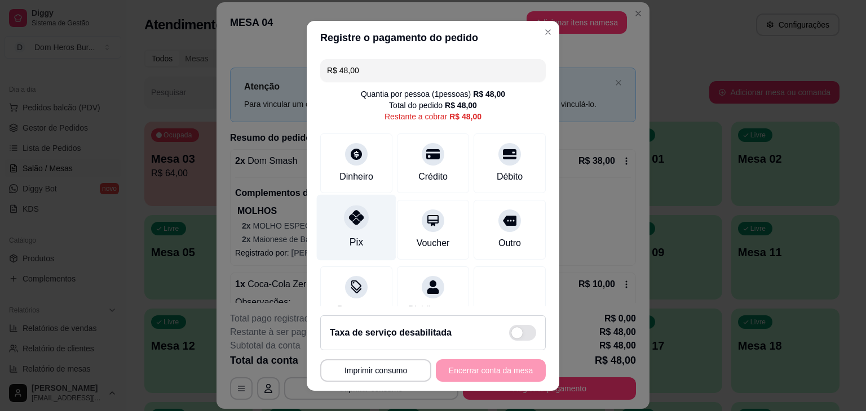
click at [352, 237] on div "Pix" at bounding box center [356, 242] width 14 height 15
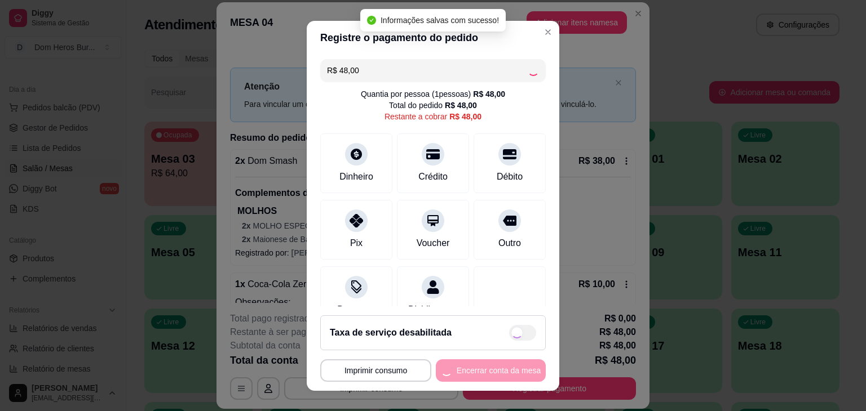
type input "R$ 0,00"
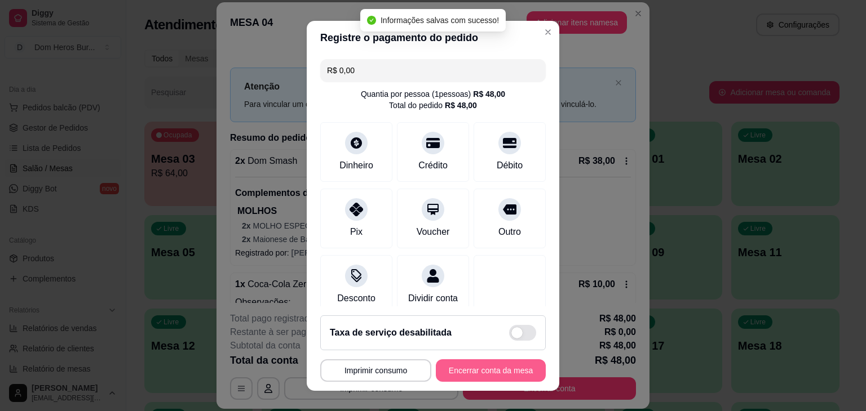
click at [449, 373] on button "Encerrar conta da mesa" at bounding box center [491, 371] width 110 height 23
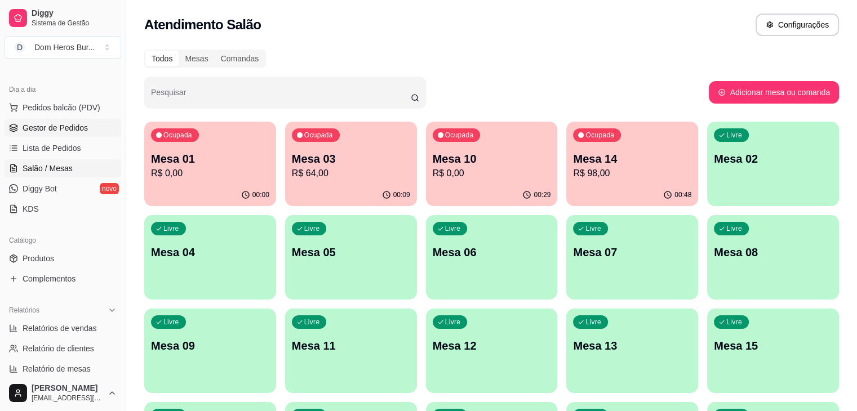
click at [61, 133] on link "Gestor de Pedidos" at bounding box center [63, 128] width 117 height 18
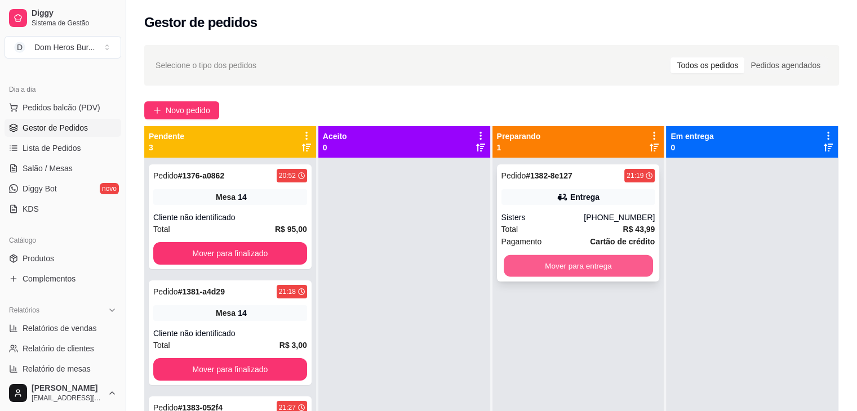
click at [542, 264] on button "Mover para entrega" at bounding box center [578, 266] width 149 height 22
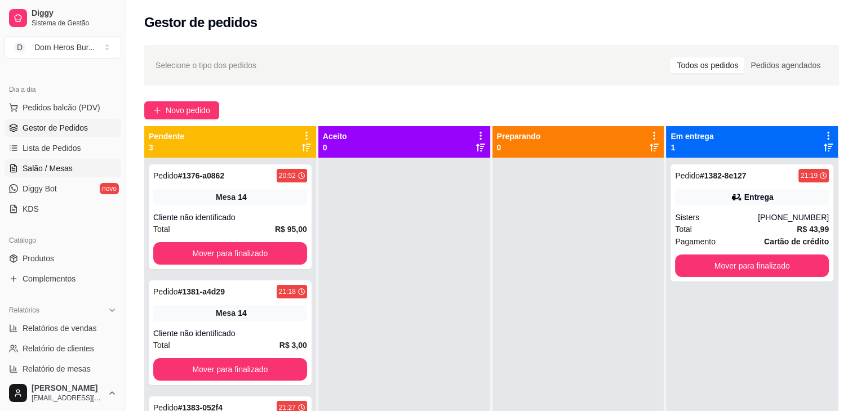
click at [54, 165] on span "Salão / Mesas" at bounding box center [48, 168] width 50 height 11
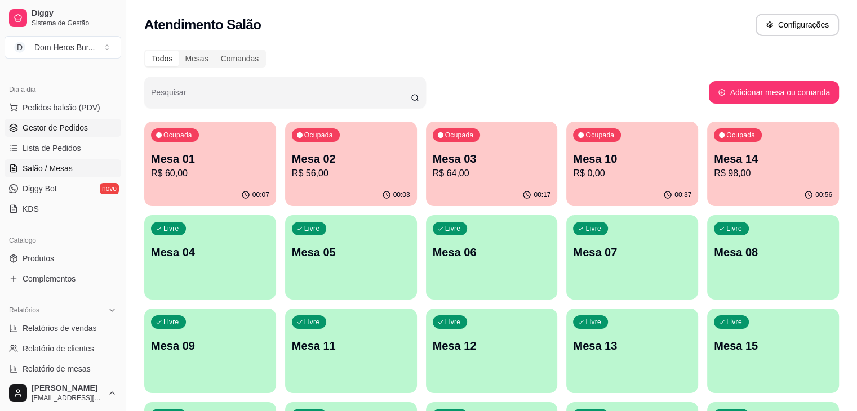
click at [37, 121] on link "Gestor de Pedidos" at bounding box center [63, 128] width 117 height 18
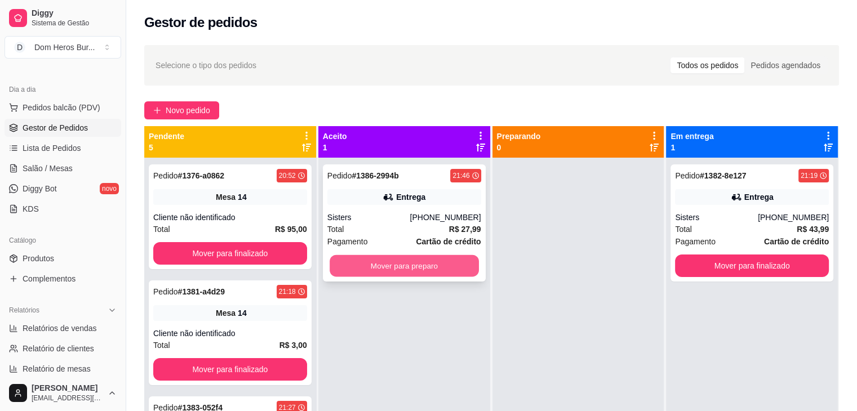
click at [423, 270] on button "Mover para preparo" at bounding box center [404, 266] width 149 height 22
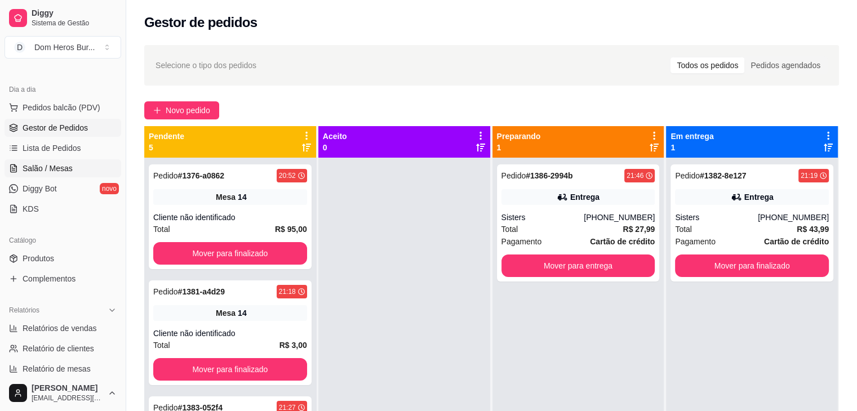
click at [42, 171] on span "Salão / Mesas" at bounding box center [48, 168] width 50 height 11
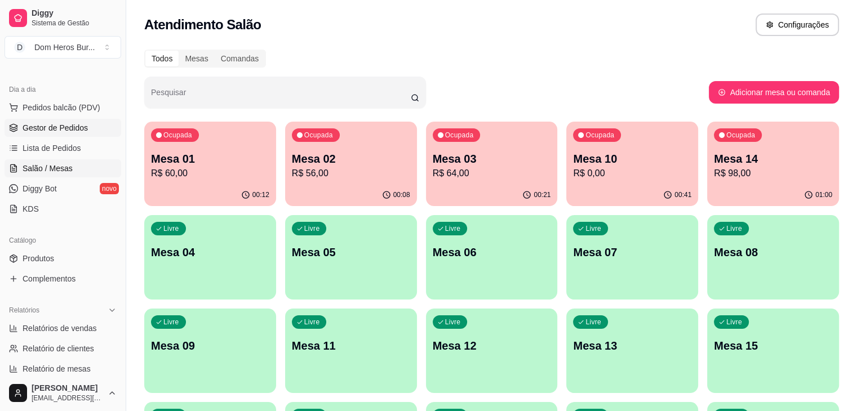
click at [61, 125] on span "Gestor de Pedidos" at bounding box center [55, 127] width 65 height 11
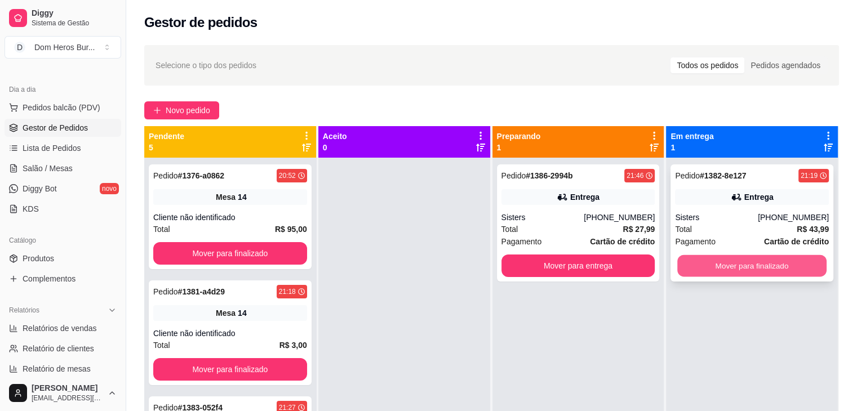
click at [788, 271] on button "Mover para finalizado" at bounding box center [751, 266] width 149 height 22
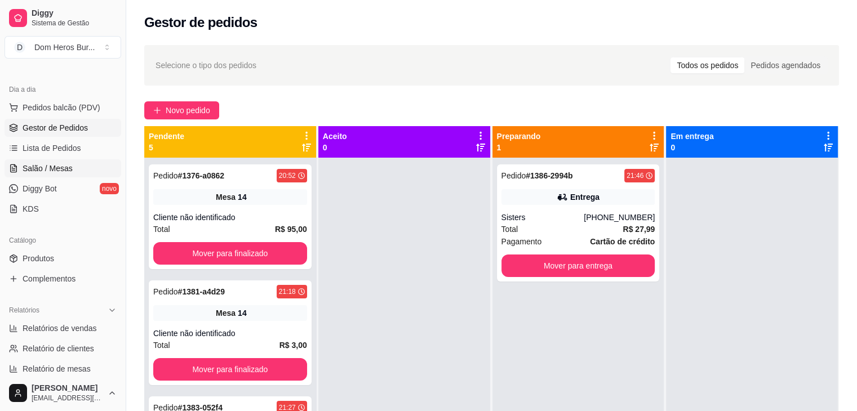
click at [38, 163] on span "Salão / Mesas" at bounding box center [48, 168] width 50 height 11
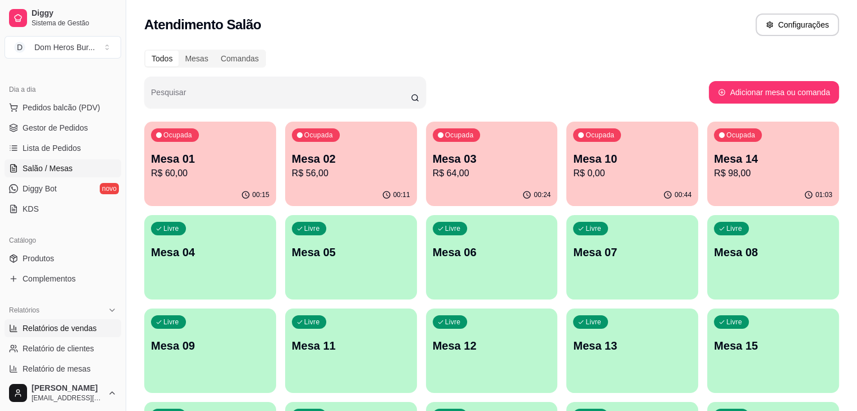
click at [91, 320] on link "Relatórios de vendas" at bounding box center [63, 329] width 117 height 18
select select "ALL"
select select "0"
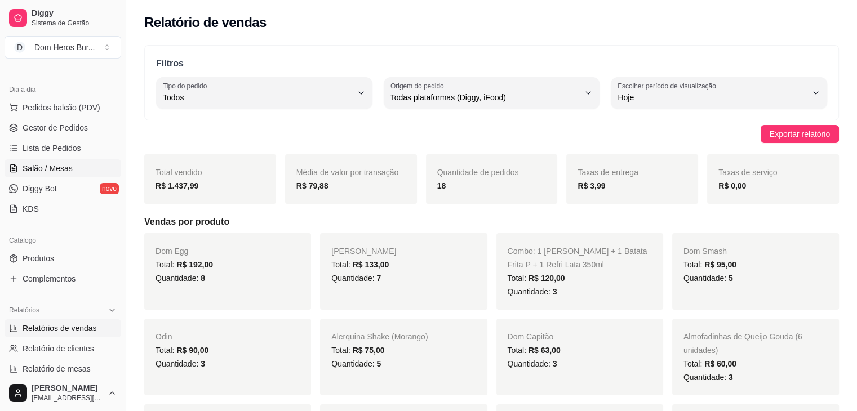
click at [66, 167] on span "Salão / Mesas" at bounding box center [48, 168] width 50 height 11
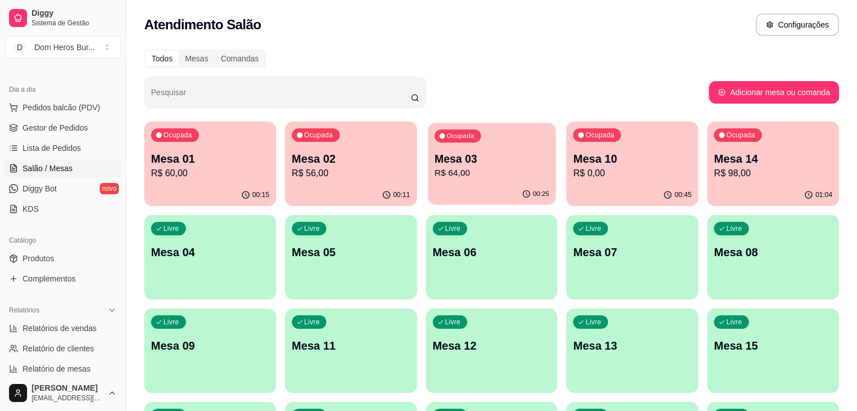
click at [459, 154] on p "Mesa 03" at bounding box center [492, 159] width 115 height 15
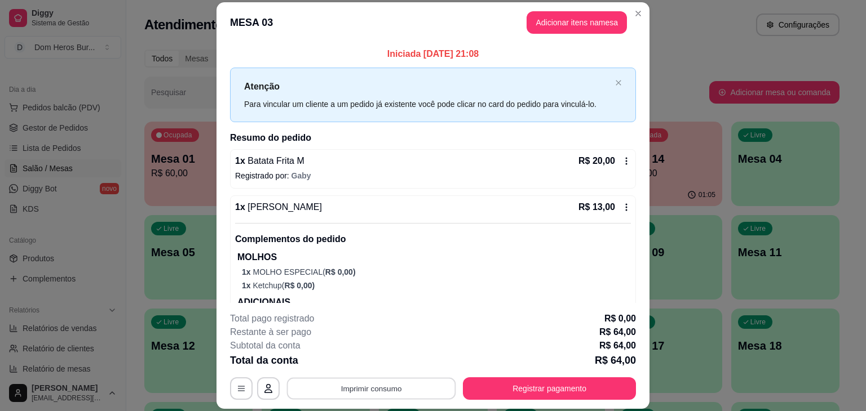
click at [393, 383] on button "Imprimir consumo" at bounding box center [371, 389] width 169 height 22
click at [361, 365] on button "IMPRESSORA" at bounding box center [371, 363] width 82 height 18
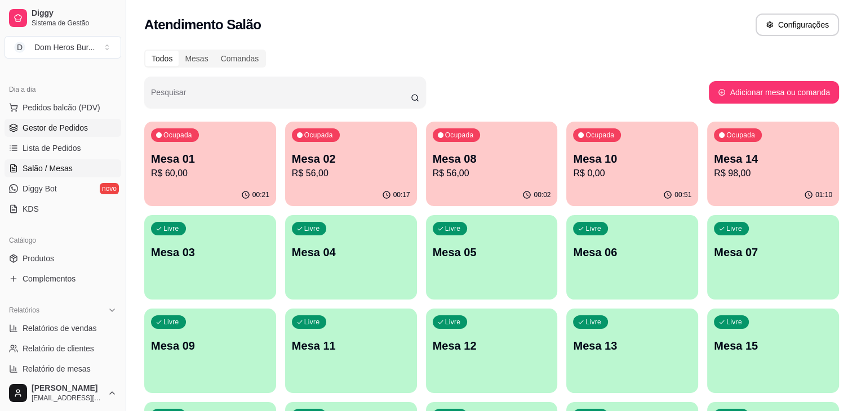
click at [61, 127] on span "Gestor de Pedidos" at bounding box center [55, 127] width 65 height 11
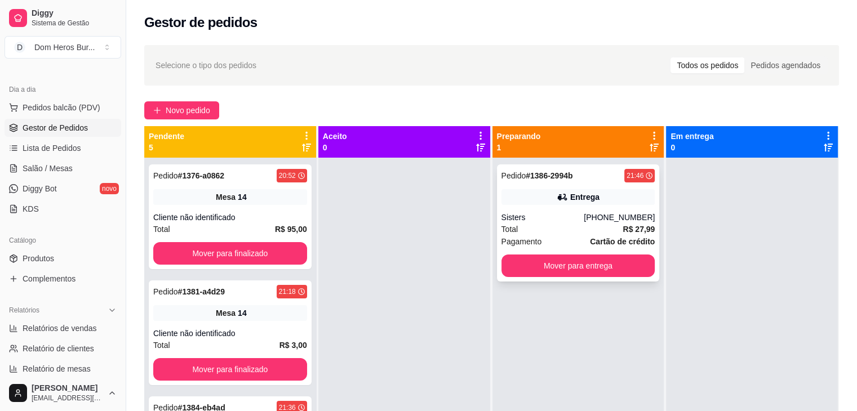
click at [543, 219] on div "Sisters" at bounding box center [543, 217] width 83 height 11
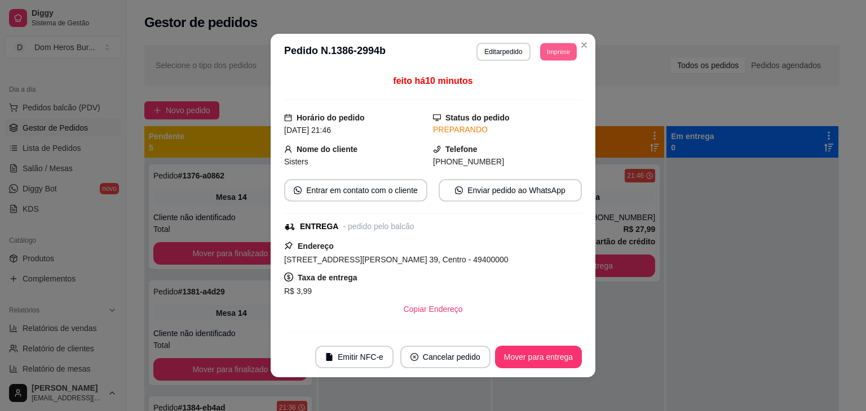
click at [549, 49] on button "Imprimir" at bounding box center [558, 51] width 37 height 17
click at [551, 89] on button "IMPRESSORA" at bounding box center [532, 90] width 79 height 17
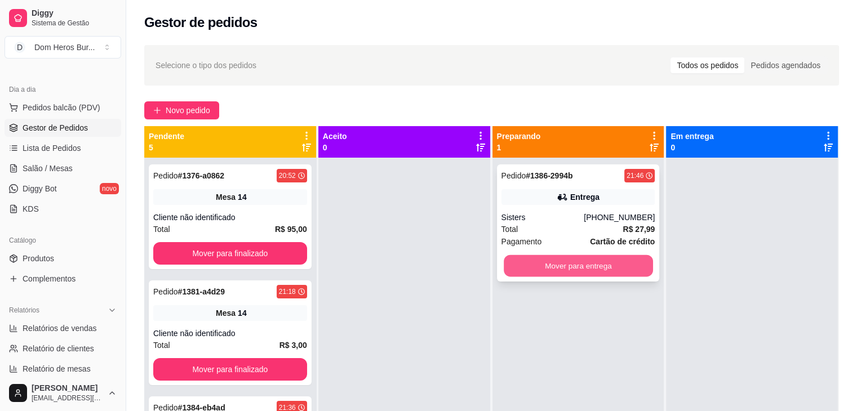
click at [597, 271] on button "Mover para entrega" at bounding box center [578, 266] width 149 height 22
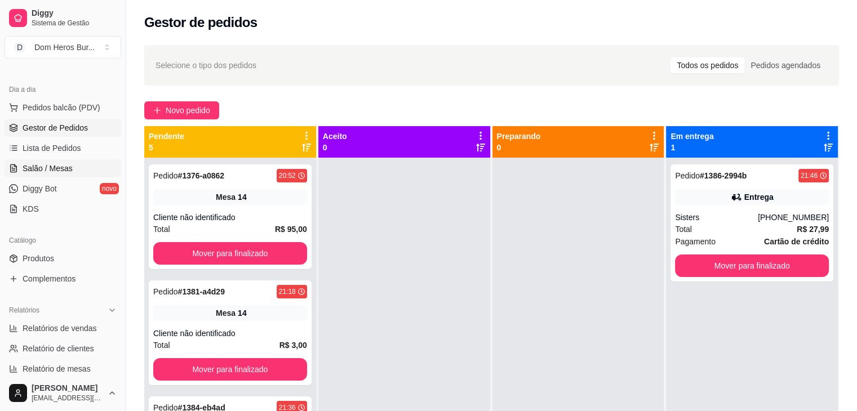
click at [68, 166] on span "Salão / Mesas" at bounding box center [48, 168] width 50 height 11
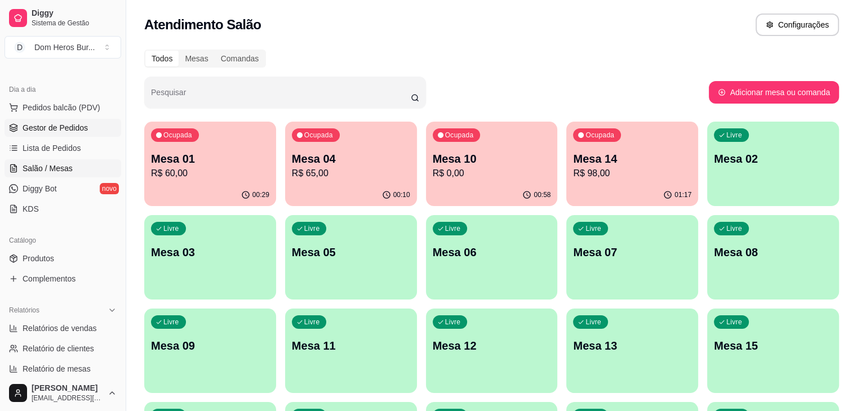
click at [69, 122] on span "Gestor de Pedidos" at bounding box center [55, 127] width 65 height 11
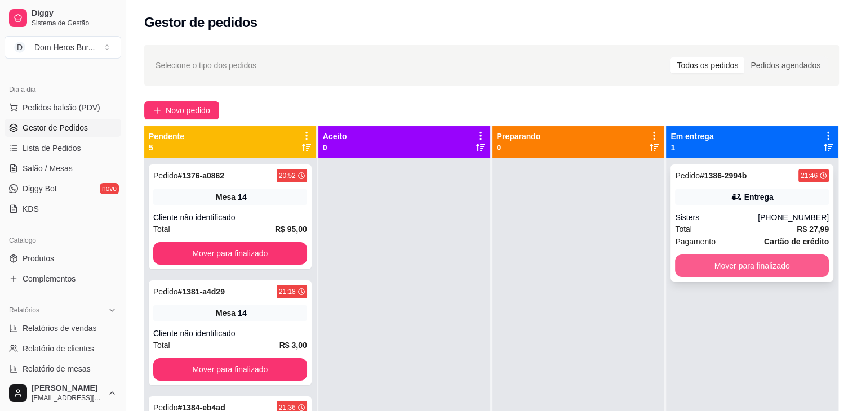
click at [752, 271] on button "Mover para finalizado" at bounding box center [752, 266] width 154 height 23
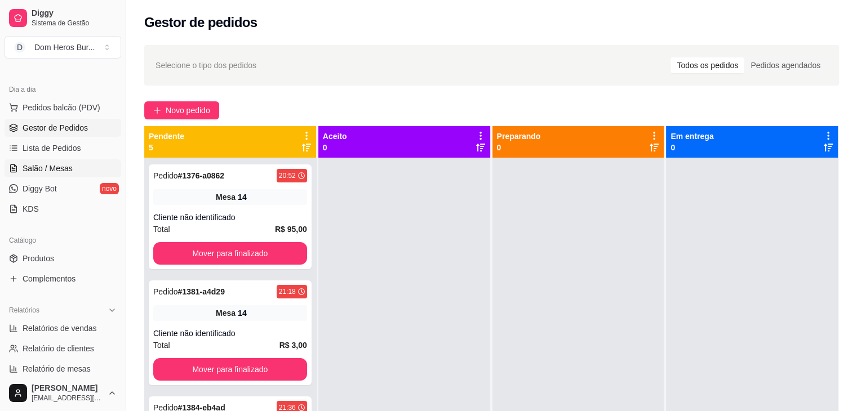
click at [39, 161] on link "Salão / Mesas" at bounding box center [63, 168] width 117 height 18
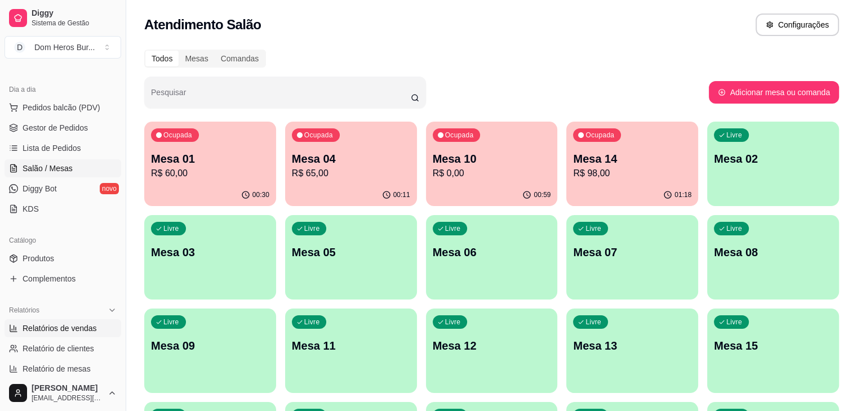
click at [82, 334] on link "Relatórios de vendas" at bounding box center [63, 329] width 117 height 18
select select "ALL"
select select "0"
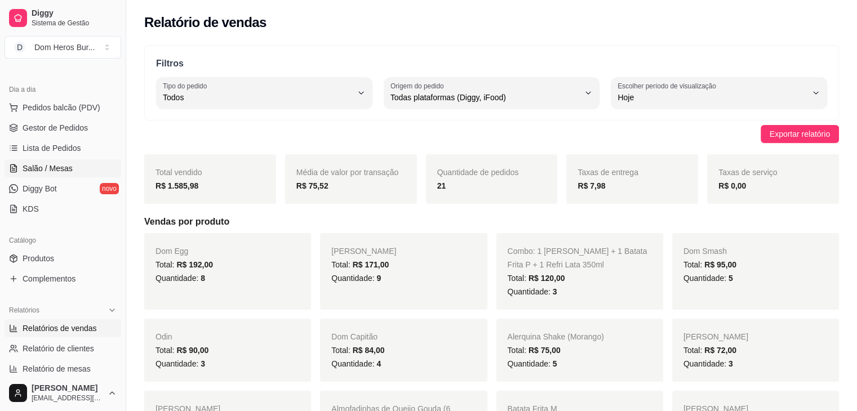
click at [81, 170] on link "Salão / Mesas" at bounding box center [63, 168] width 117 height 18
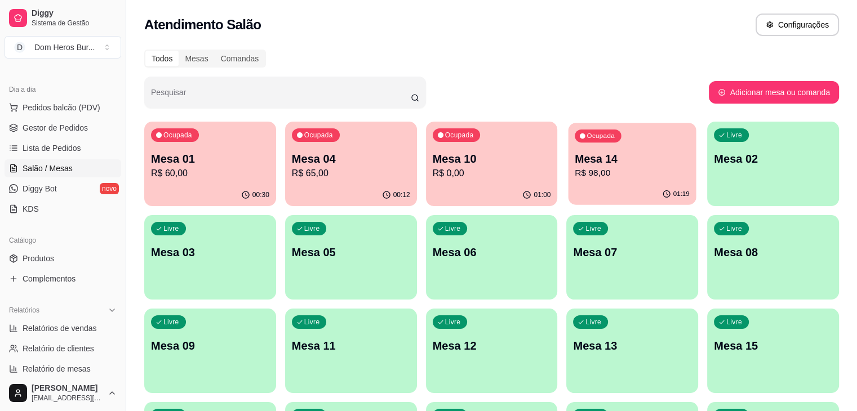
click at [575, 158] on p "Mesa 14" at bounding box center [632, 159] width 115 height 15
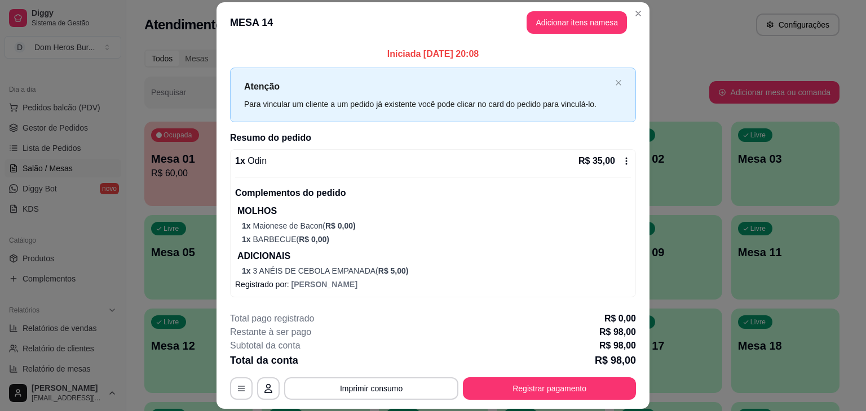
click at [535, 158] on div "1 x Odin R$ 35,00" at bounding box center [433, 161] width 396 height 14
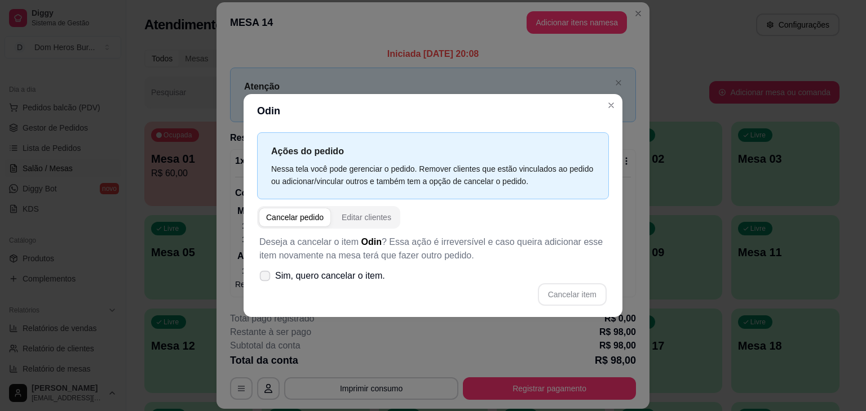
click at [333, 270] on span "Sim, quero cancelar o item." at bounding box center [330, 276] width 110 height 14
click at [266, 278] on input "Sim, quero cancelar o item." at bounding box center [262, 281] width 7 height 7
checkbox input "true"
click at [571, 290] on button "Cancelar item" at bounding box center [571, 295] width 67 height 22
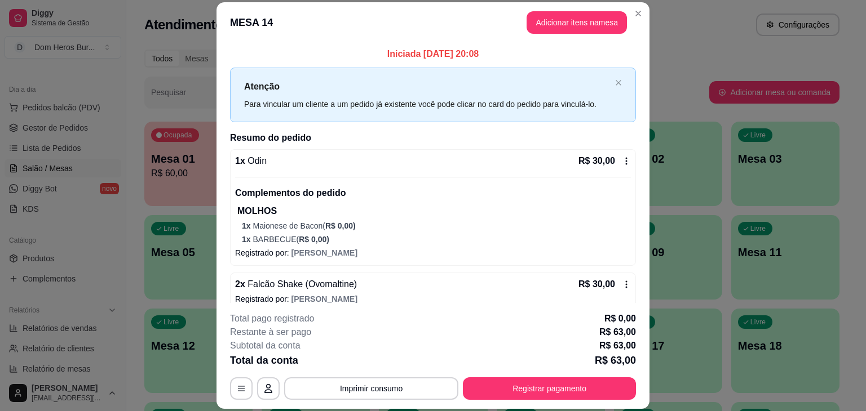
click at [431, 229] on p "1 x Maionese de Bacon ( R$ 0,00 )" at bounding box center [436, 225] width 389 height 11
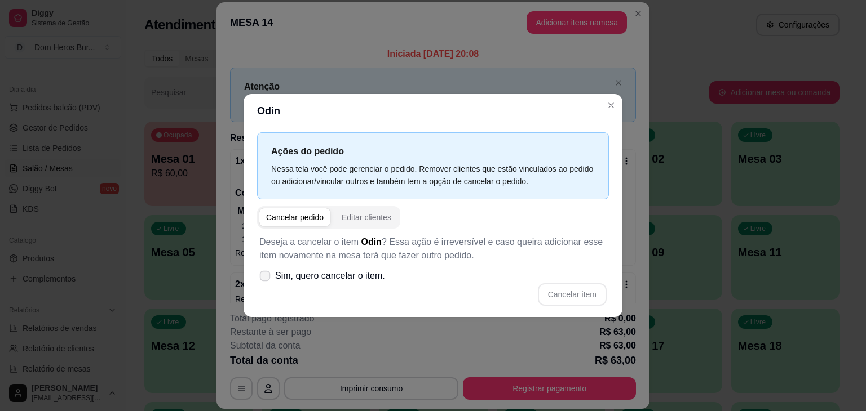
click at [314, 286] on label "Sim, quero cancelar o item." at bounding box center [322, 276] width 135 height 23
click at [266, 286] on input "Sim, quero cancelar o item." at bounding box center [262, 281] width 7 height 7
checkbox input "true"
click at [553, 296] on button "Cancelar item" at bounding box center [571, 295] width 67 height 22
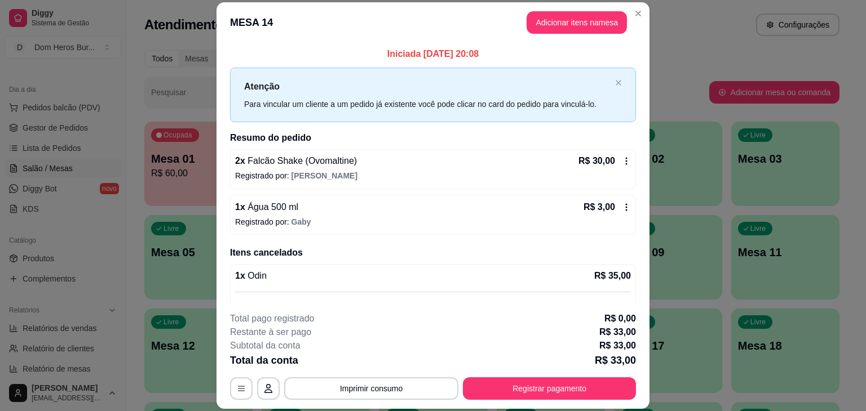
click at [367, 165] on div "2 x Falcão Shake (Ovomaltine) R$ 30,00" at bounding box center [433, 161] width 396 height 14
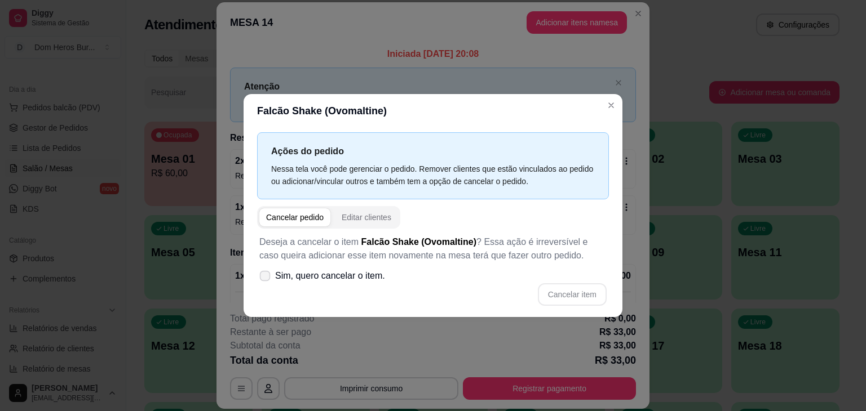
click at [365, 274] on span "Sim, quero cancelar o item." at bounding box center [330, 276] width 110 height 14
click at [266, 278] on input "Sim, quero cancelar o item." at bounding box center [262, 281] width 7 height 7
checkbox input "true"
click at [586, 285] on button "Cancelar item" at bounding box center [571, 295] width 67 height 22
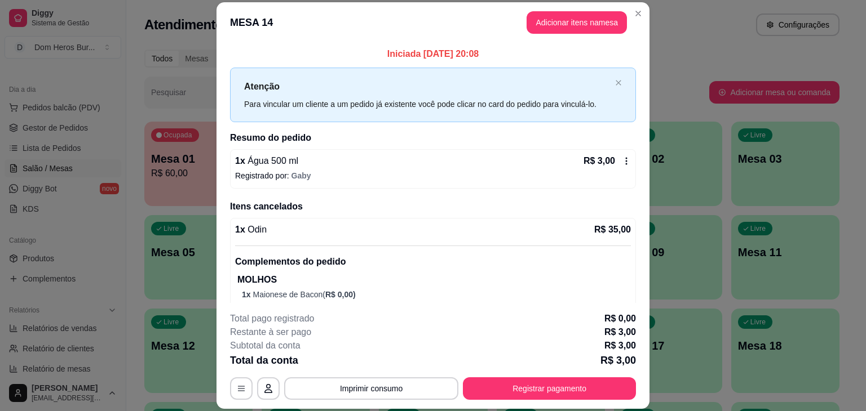
click at [340, 181] on div "1 x Água 500 ml R$ 3,00 Registrado por: Gaby" at bounding box center [433, 168] width 406 height 39
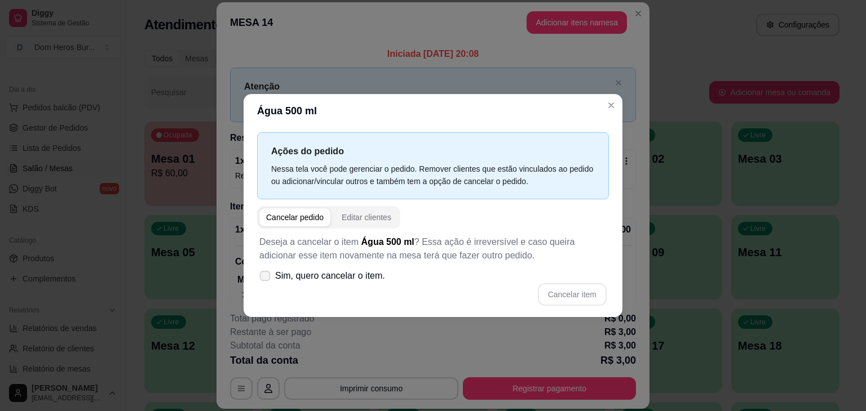
click at [308, 274] on span "Sim, quero cancelar o item." at bounding box center [330, 276] width 110 height 14
click at [266, 278] on input "Sim, quero cancelar o item." at bounding box center [262, 281] width 7 height 7
checkbox input "true"
click at [568, 285] on button "Cancelar item" at bounding box center [571, 295] width 67 height 22
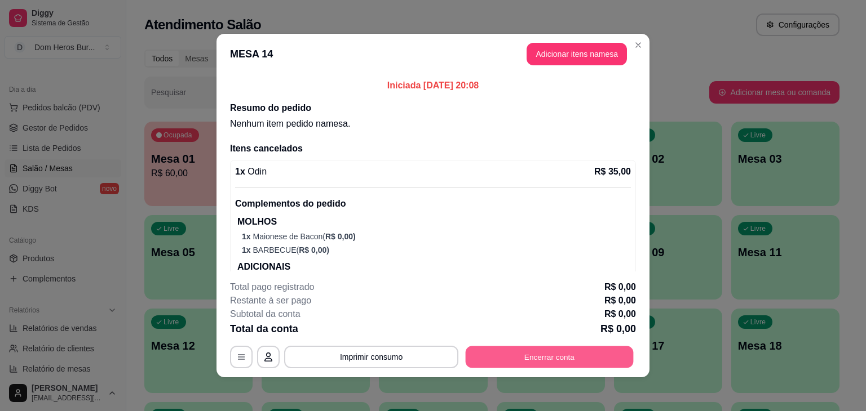
click at [530, 357] on button "Encerrar conta" at bounding box center [550, 358] width 168 height 22
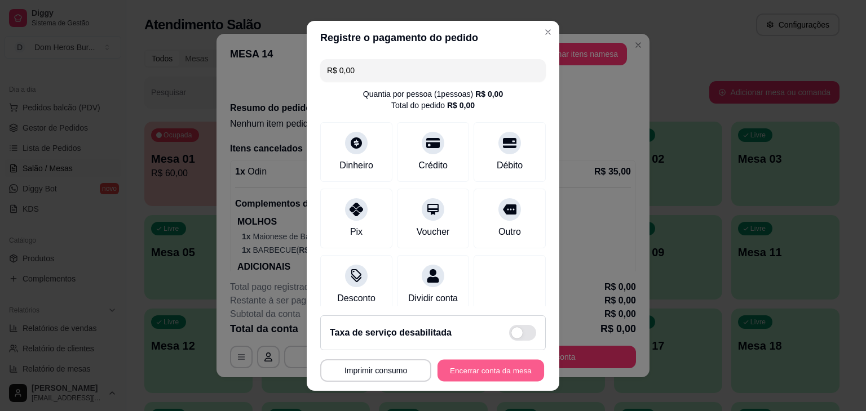
click at [507, 373] on button "Encerrar conta da mesa" at bounding box center [490, 371] width 107 height 22
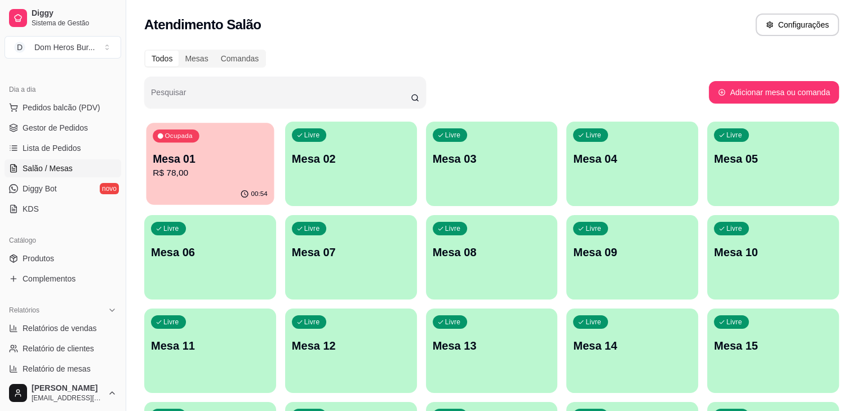
click at [227, 146] on div "Ocupada Mesa 01 R$ 78,00" at bounding box center [211, 153] width 128 height 61
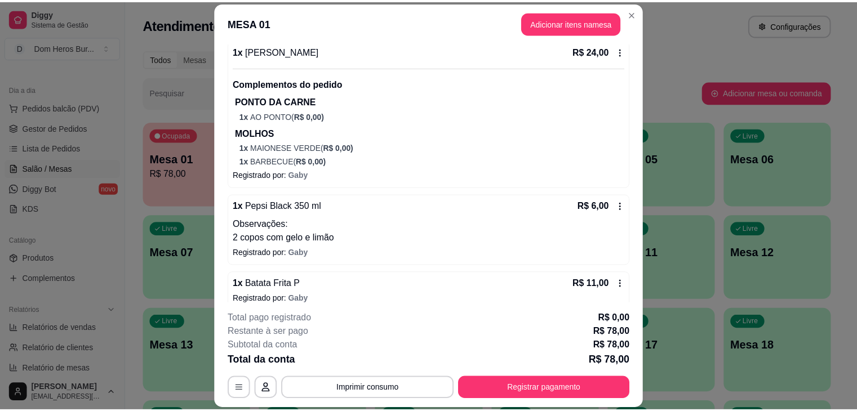
scroll to position [291, 0]
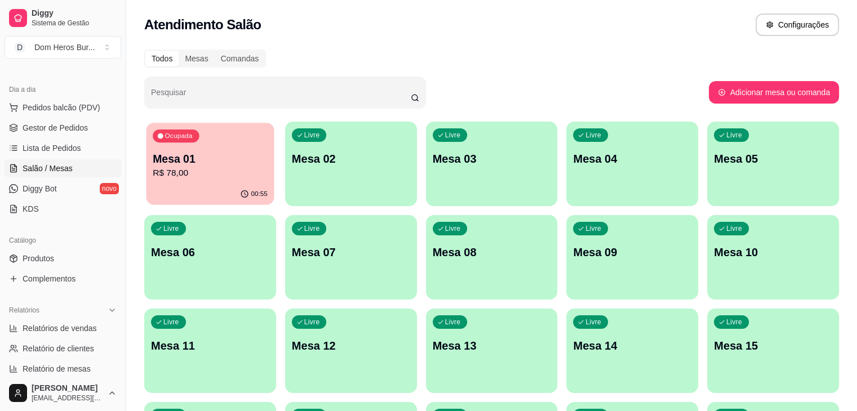
click at [219, 163] on p "Mesa 01" at bounding box center [210, 159] width 115 height 15
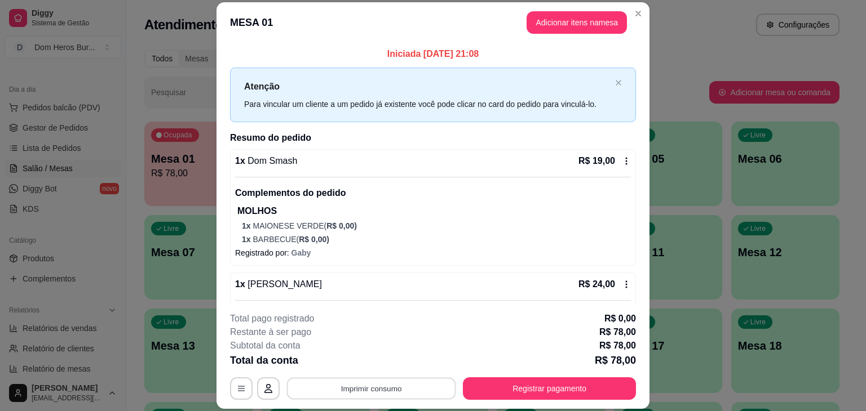
click at [374, 389] on button "Imprimir consumo" at bounding box center [371, 389] width 169 height 22
click at [364, 369] on button "IMPRESSORA" at bounding box center [370, 362] width 79 height 17
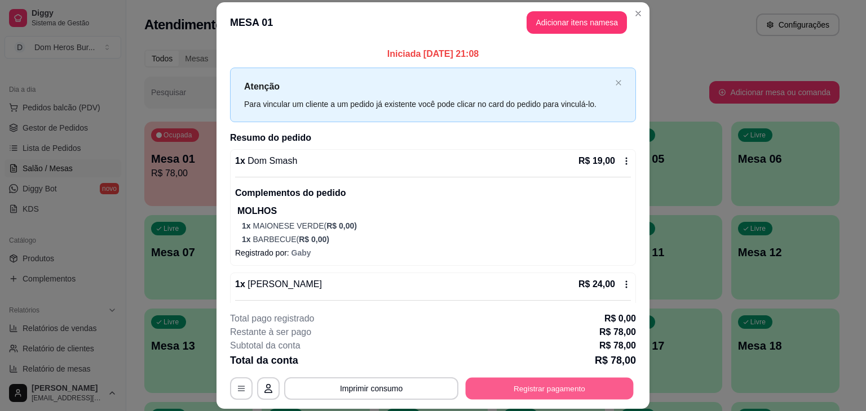
click at [504, 383] on button "Registrar pagamento" at bounding box center [550, 389] width 168 height 22
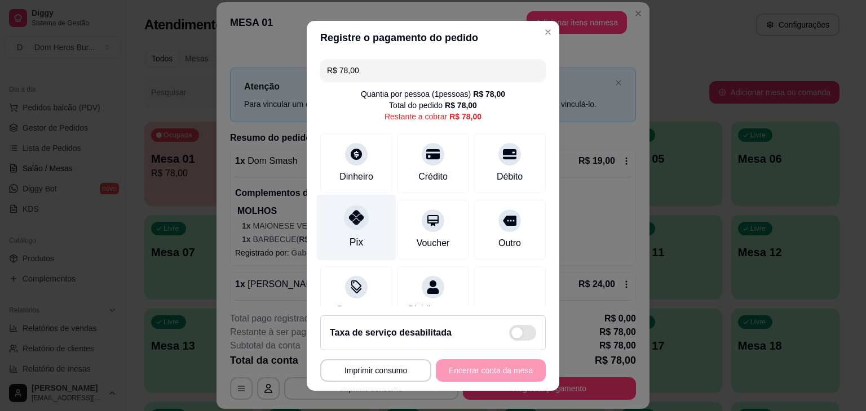
click at [349, 211] on icon at bounding box center [356, 217] width 15 height 15
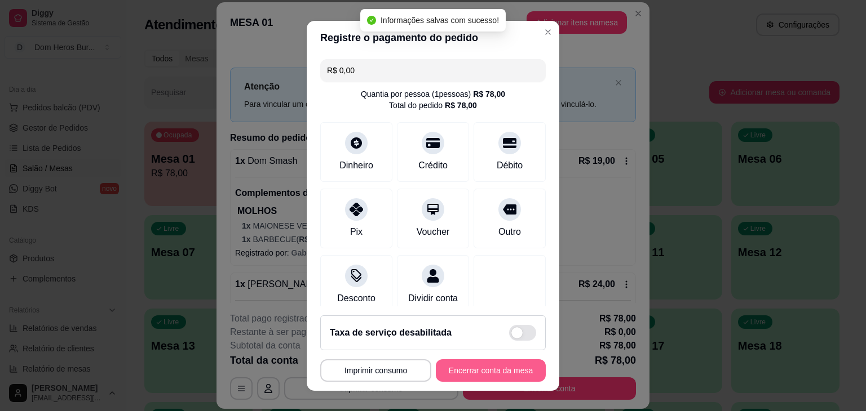
type input "R$ 0,00"
click at [497, 371] on button "Encerrar conta da mesa" at bounding box center [490, 371] width 107 height 22
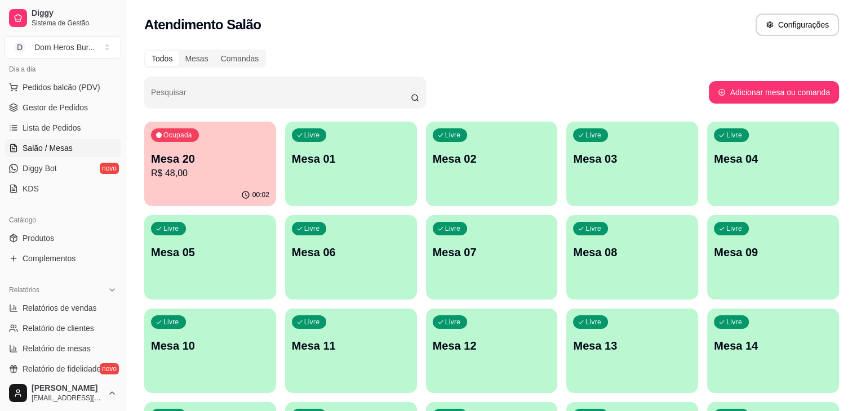
click at [0, 198] on div "Dia a dia Pedidos balcão (PDV) Gestor de Pedidos Lista de Pedidos Salão / Mesas…" at bounding box center [63, 129] width 126 height 147
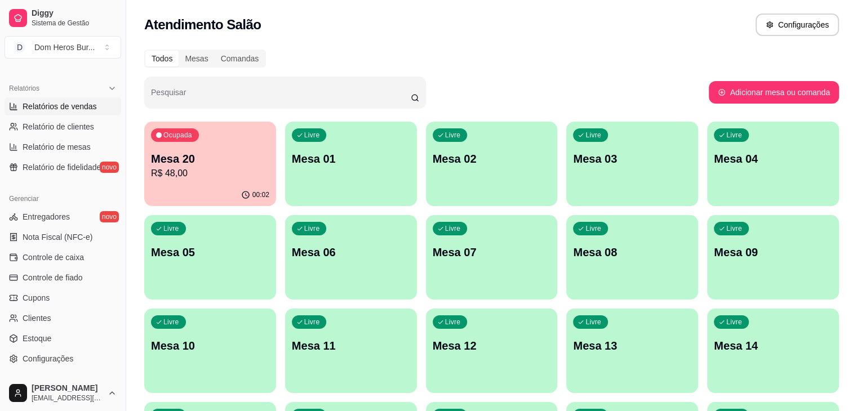
scroll to position [331, 0]
click at [72, 102] on span "Relatórios de vendas" at bounding box center [60, 107] width 74 height 11
select select "ALL"
select select "0"
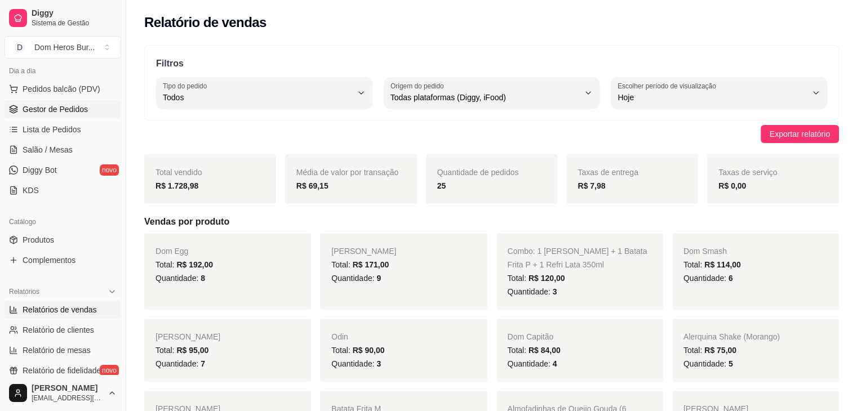
scroll to position [128, 0]
click at [65, 148] on span "Salão / Mesas" at bounding box center [48, 150] width 50 height 11
